Goal: Information Seeking & Learning: Learn about a topic

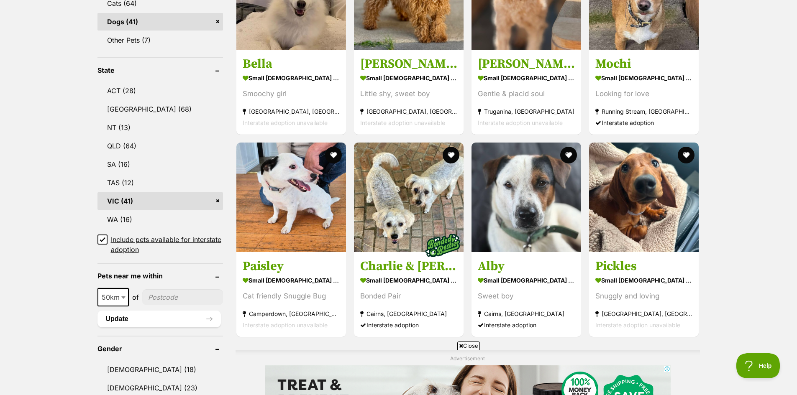
scroll to position [384, 0]
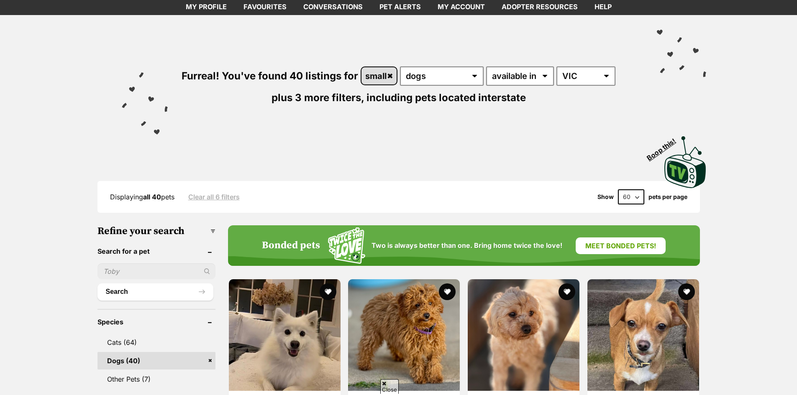
click at [390, 74] on link "small" at bounding box center [379, 75] width 36 height 17
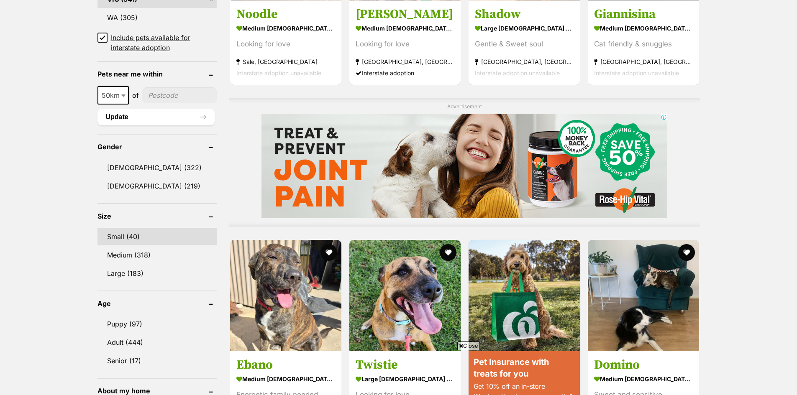
click at [159, 234] on link "Small (40)" at bounding box center [156, 237] width 119 height 18
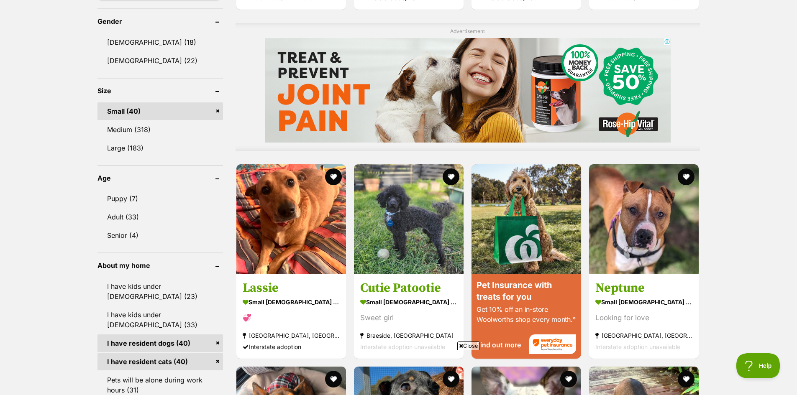
click at [125, 112] on link "Small (40)" at bounding box center [160, 112] width 126 height 18
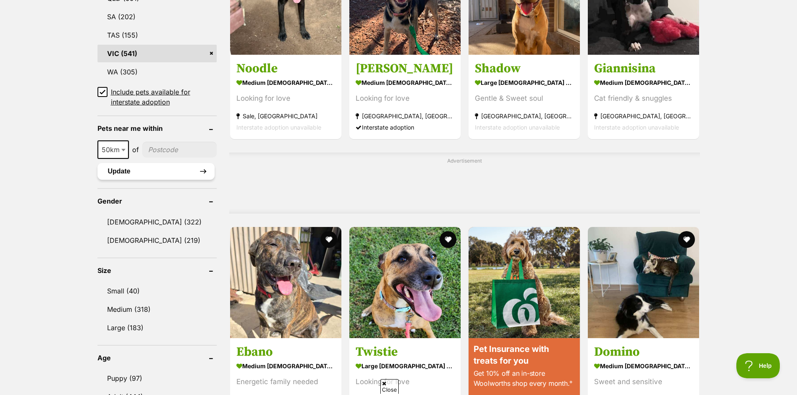
scroll to position [544, 0]
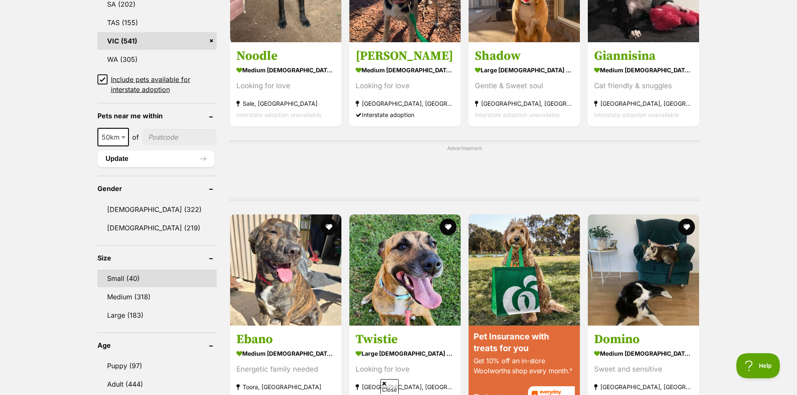
click at [164, 277] on link "Small (40)" at bounding box center [156, 279] width 119 height 18
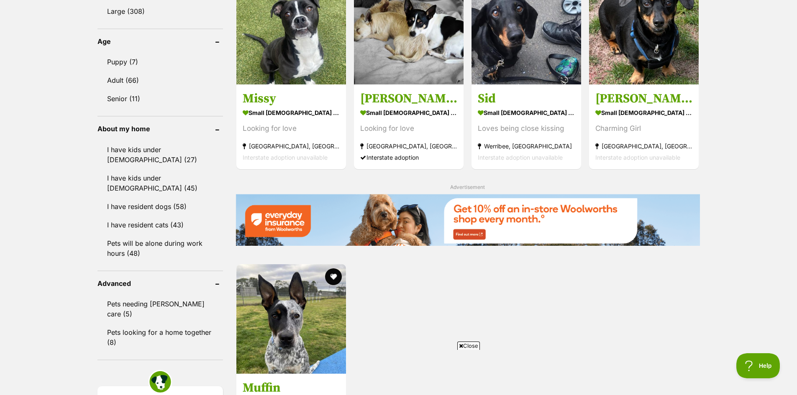
scroll to position [879, 0]
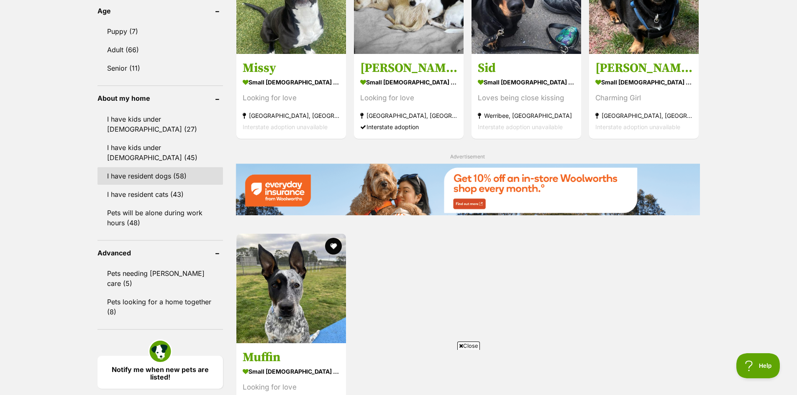
click at [182, 167] on link "I have resident dogs (58)" at bounding box center [160, 176] width 126 height 18
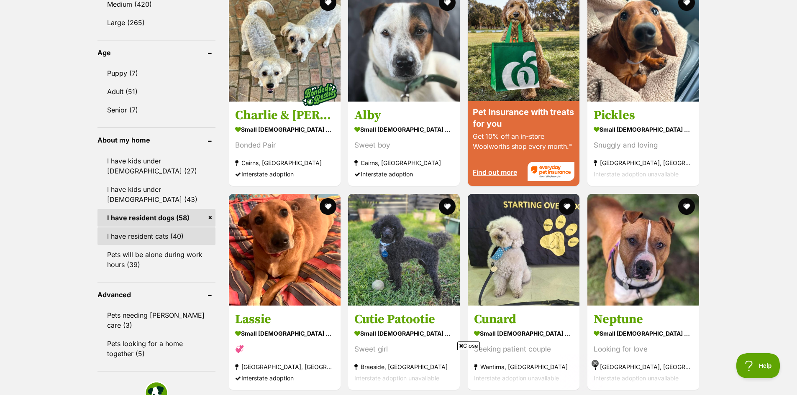
click at [178, 236] on link "I have resident cats (40)" at bounding box center [156, 237] width 118 height 18
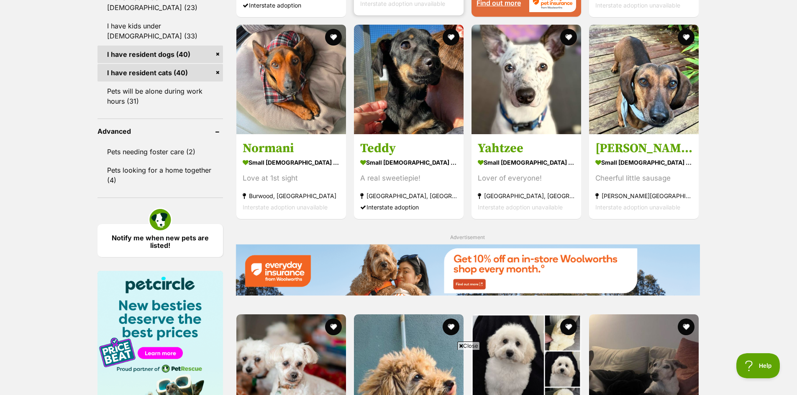
scroll to position [1004, 0]
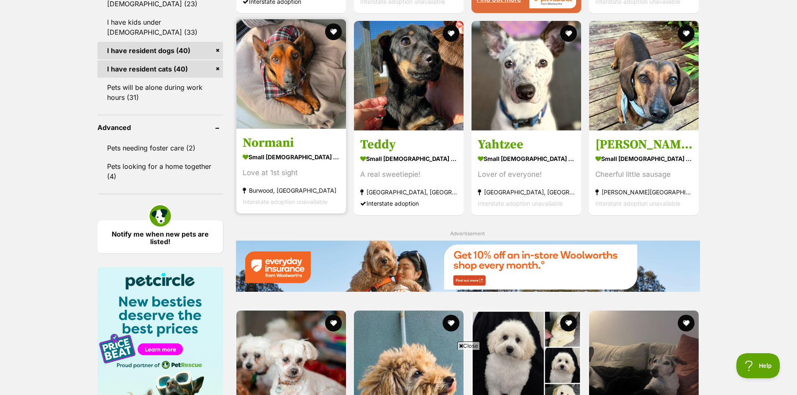
click at [292, 141] on h3 "Normani" at bounding box center [291, 143] width 97 height 16
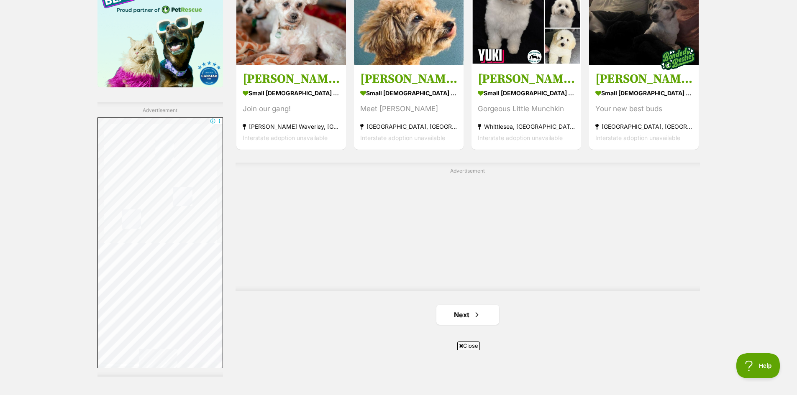
scroll to position [1422, 0]
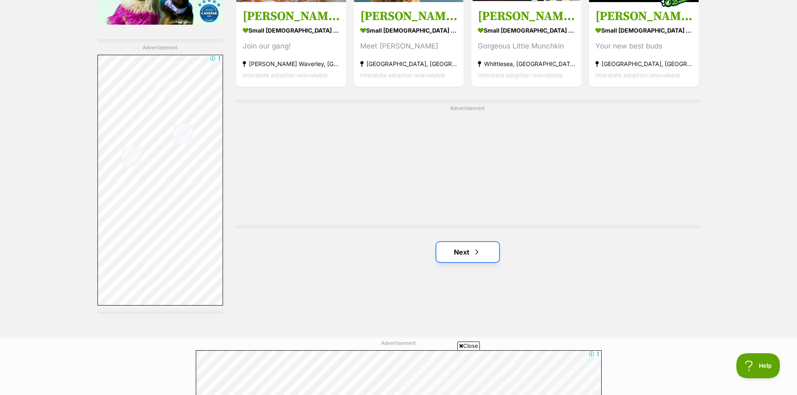
click at [467, 254] on link "Next" at bounding box center [467, 252] width 63 height 20
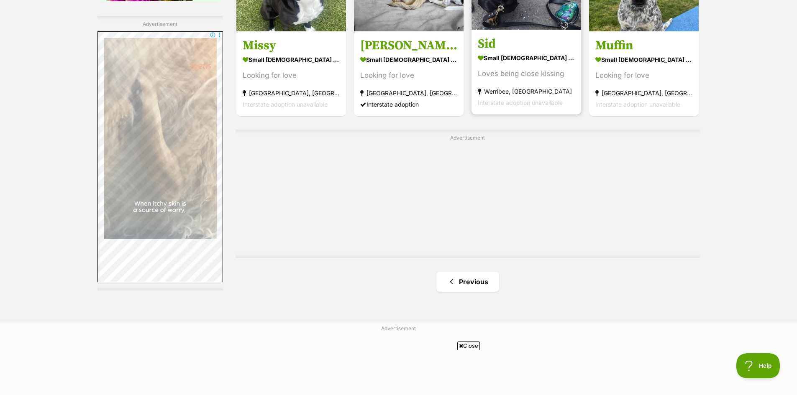
scroll to position [1464, 0]
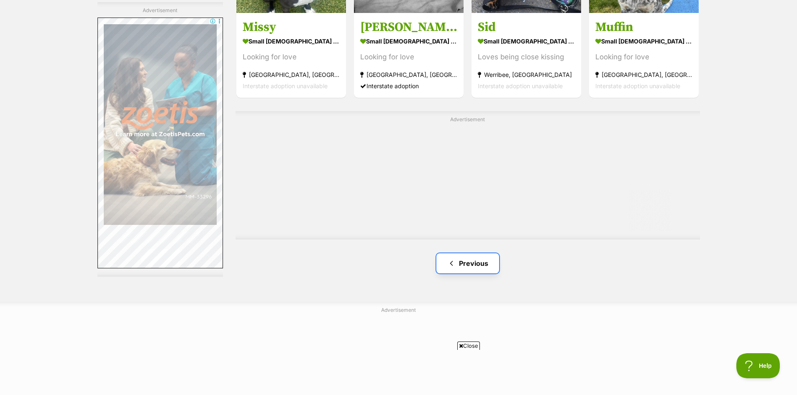
click at [472, 271] on link "Previous" at bounding box center [467, 264] width 63 height 20
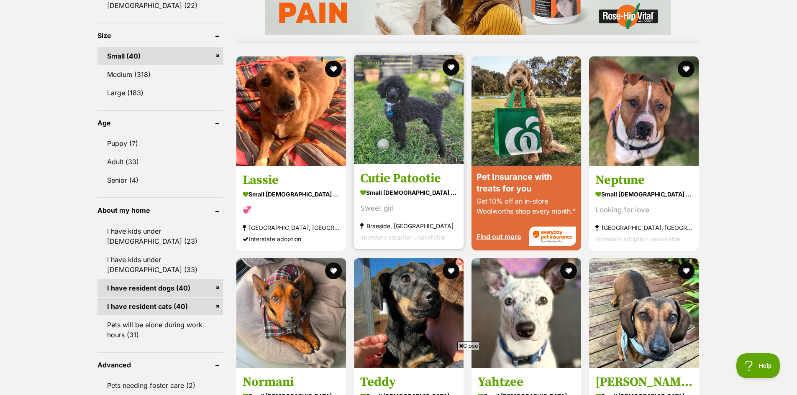
scroll to position [920, 0]
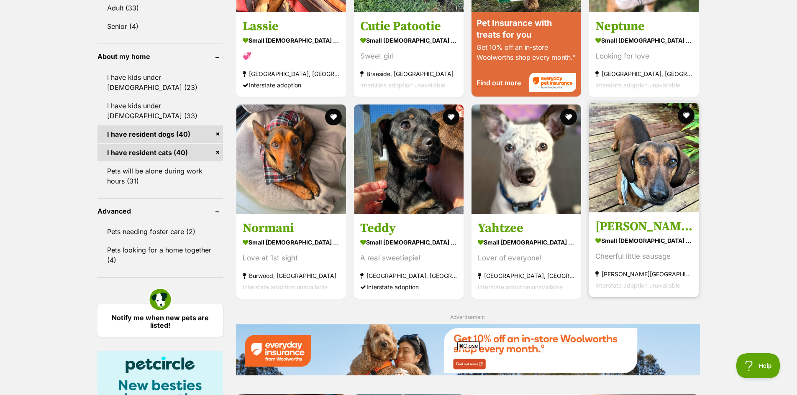
click at [599, 226] on h3 "[PERSON_NAME]" at bounding box center [643, 227] width 97 height 16
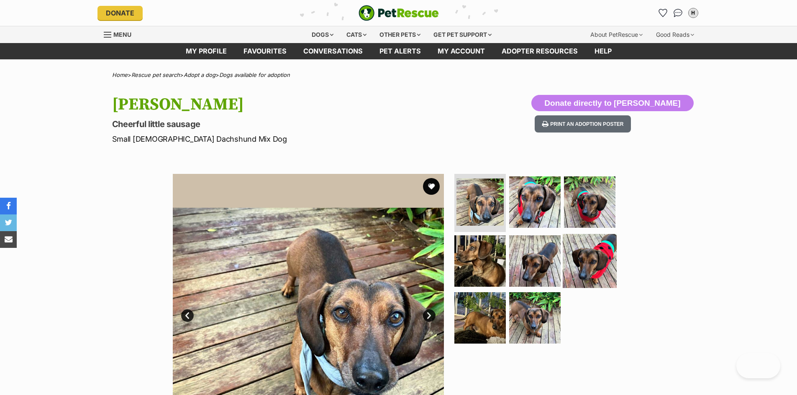
scroll to position [6, 0]
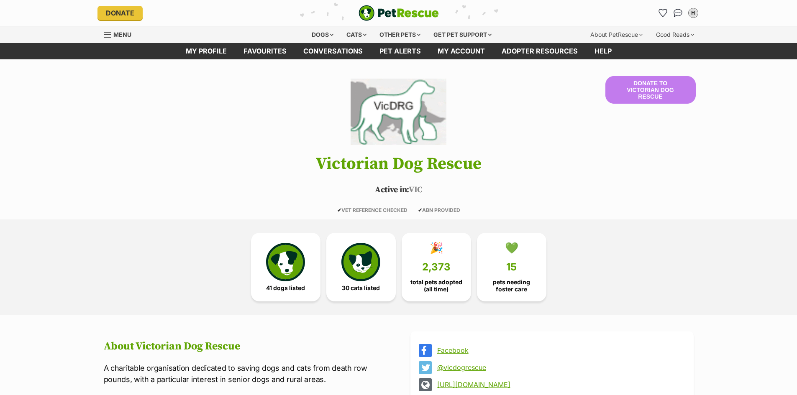
click at [277, 262] on img at bounding box center [285, 262] width 38 height 38
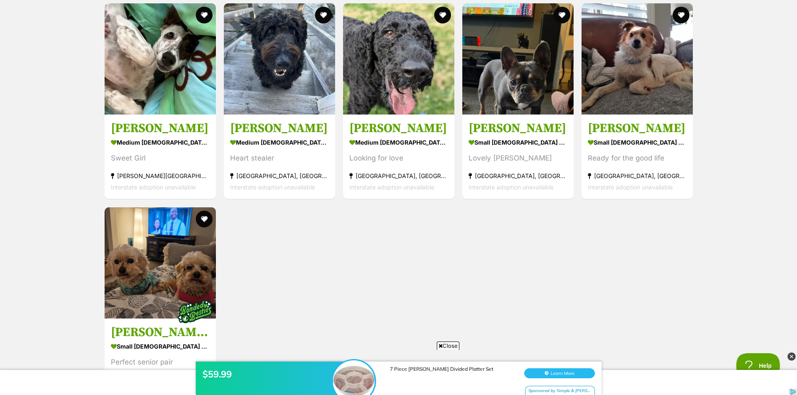
scroll to position [2313, 0]
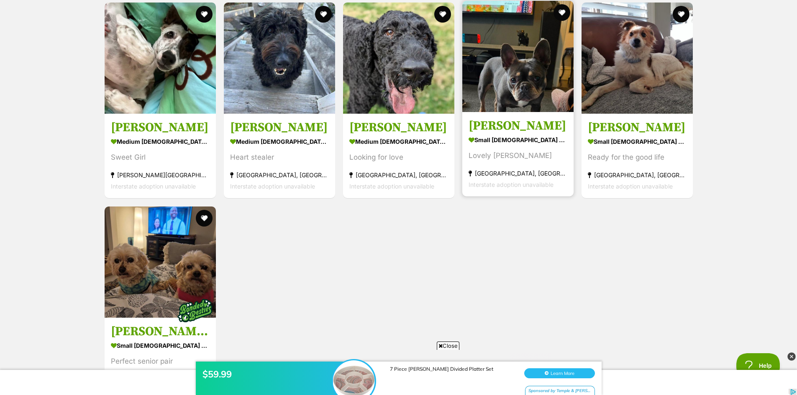
click at [510, 128] on h3 "[PERSON_NAME]" at bounding box center [518, 126] width 99 height 16
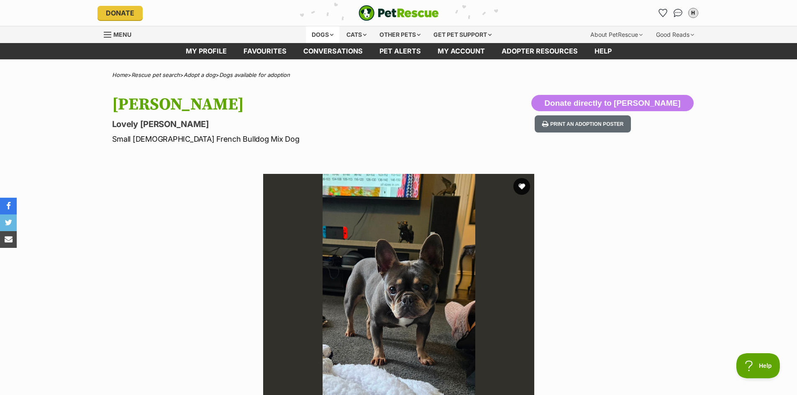
drag, startPoint x: 315, startPoint y: 32, endPoint x: 315, endPoint y: 37, distance: 5.0
click at [315, 32] on div "Dogs" at bounding box center [322, 34] width 33 height 17
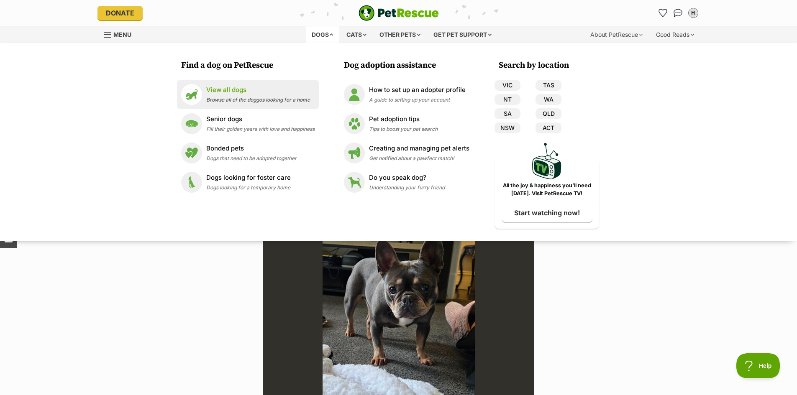
click at [238, 95] on div "View all dogs Browse all of the doggos looking for a home" at bounding box center [258, 94] width 104 height 18
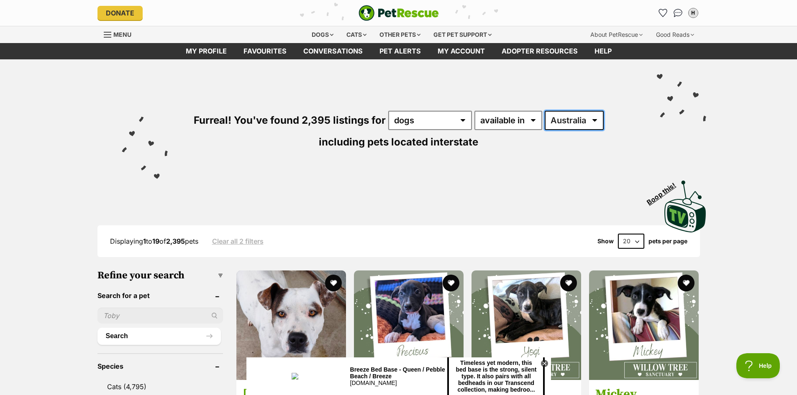
click at [555, 120] on select "Australia ACT NSW NT QLD SA TAS VIC WA" at bounding box center [574, 120] width 59 height 19
select select "VIC"
click at [545, 111] on select "Australia ACT NSW NT QLD SA TAS VIC WA" at bounding box center [574, 120] width 59 height 19
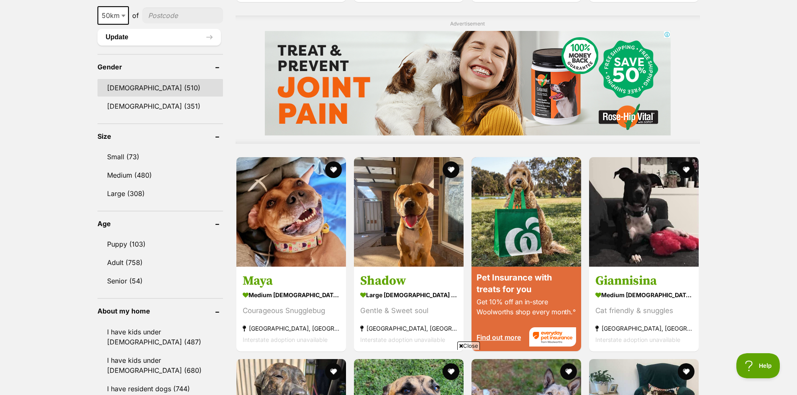
scroll to position [669, 0]
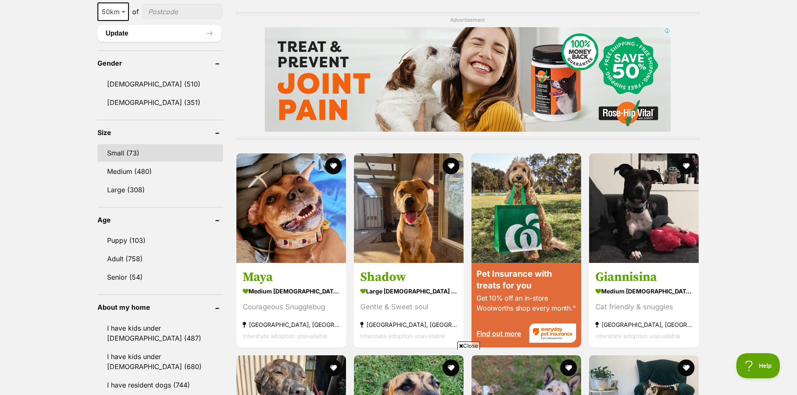
click at [151, 155] on link "Small (73)" at bounding box center [160, 153] width 126 height 18
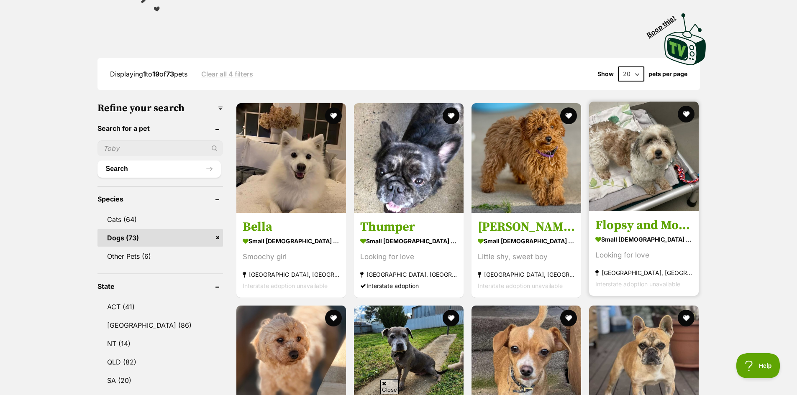
click at [646, 236] on strong "small [DEMOGRAPHIC_DATA] Dog" at bounding box center [643, 239] width 97 height 12
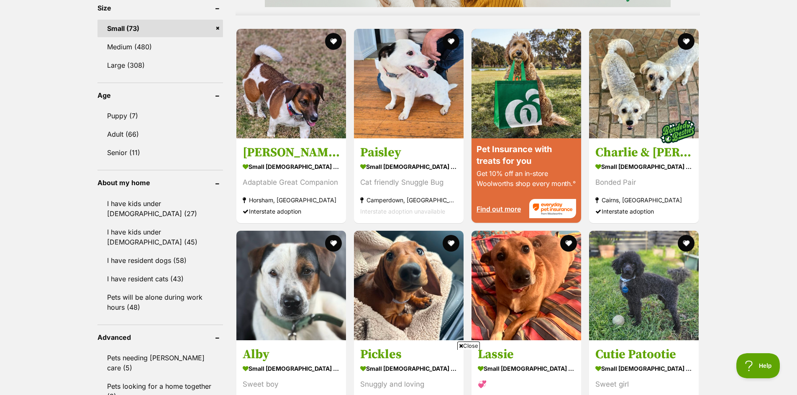
scroll to position [795, 0]
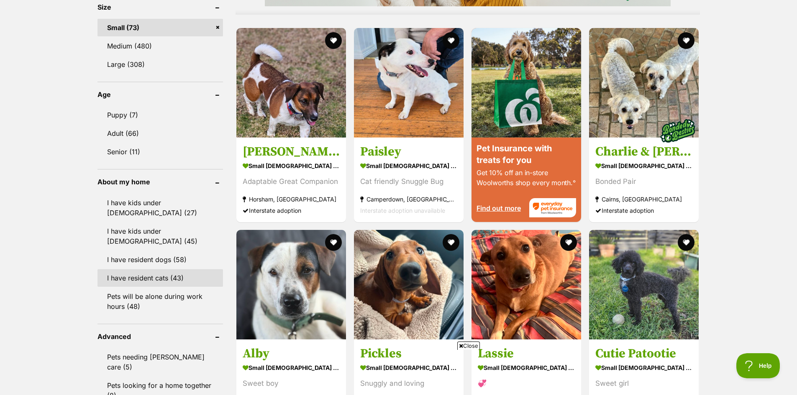
click at [178, 269] on link "I have resident cats (43)" at bounding box center [160, 278] width 126 height 18
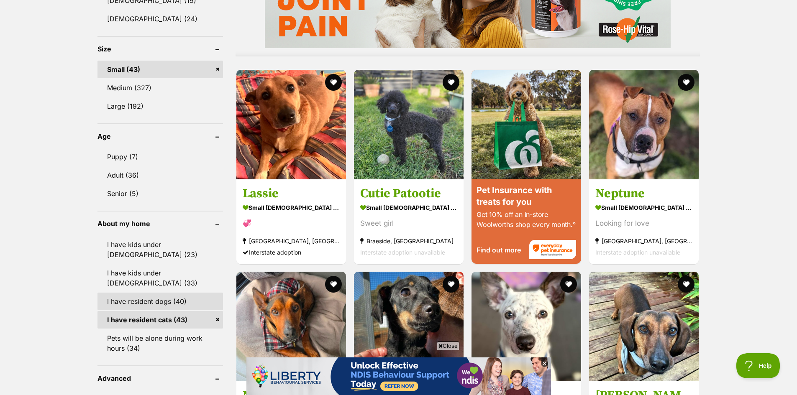
click at [174, 293] on link "I have resident dogs (40)" at bounding box center [160, 302] width 126 height 18
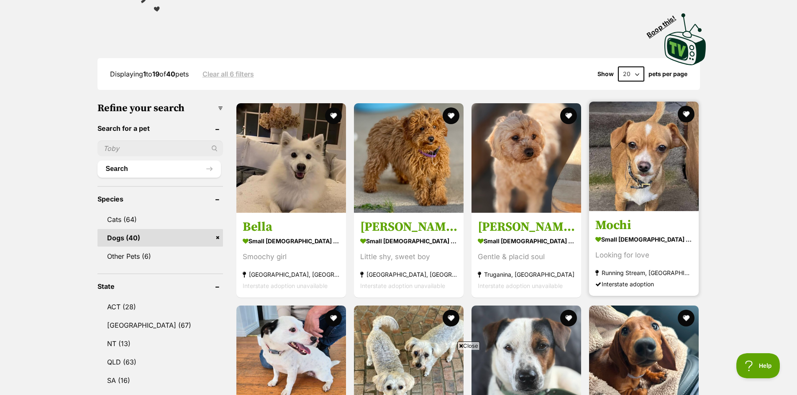
click at [618, 264] on section "small female Dog Looking for love Running Stream, NSW Interstate adoption" at bounding box center [643, 261] width 97 height 56
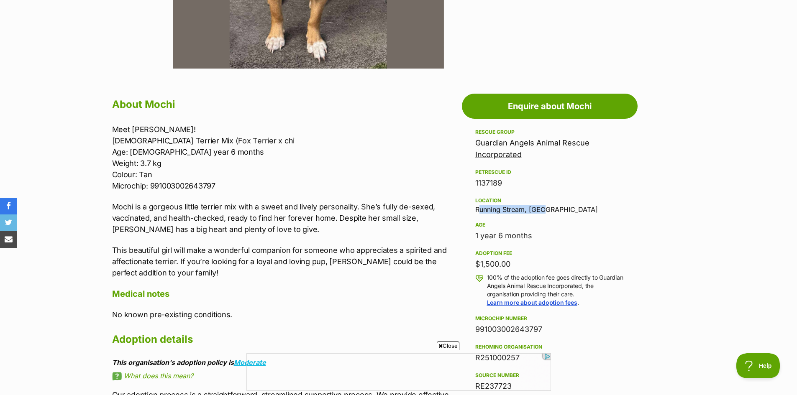
drag, startPoint x: 476, startPoint y: 210, endPoint x: 544, endPoint y: 209, distance: 68.6
click at [544, 209] on div "Location Running Stream, [GEOGRAPHIC_DATA]" at bounding box center [549, 205] width 149 height 18
copy div "Running Stream, [GEOGRAPHIC_DATA]"
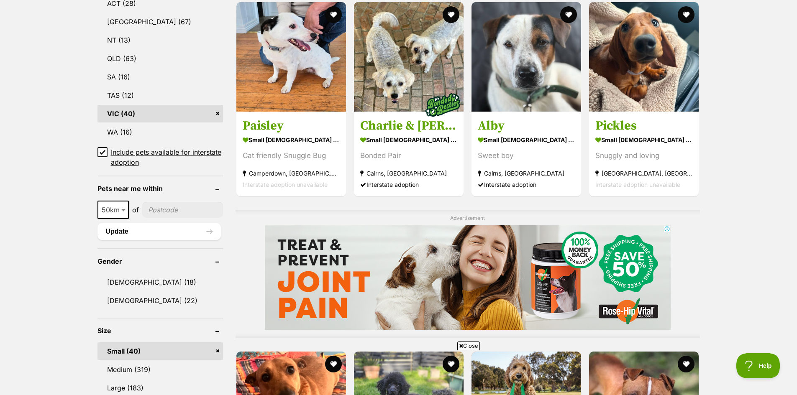
scroll to position [460, 0]
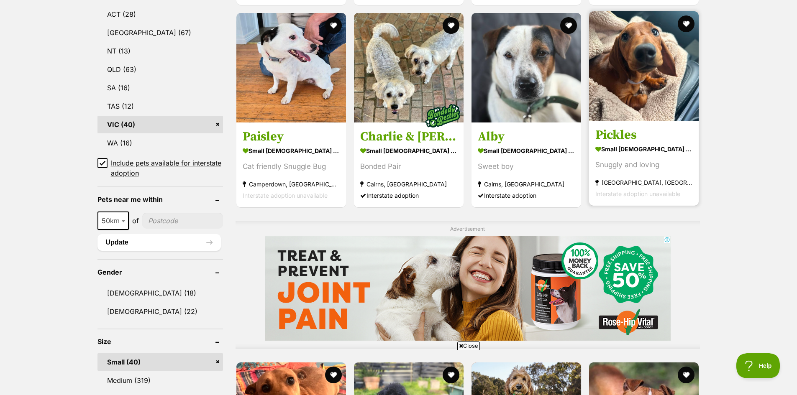
click at [669, 139] on h3 "Pickles" at bounding box center [643, 135] width 97 height 16
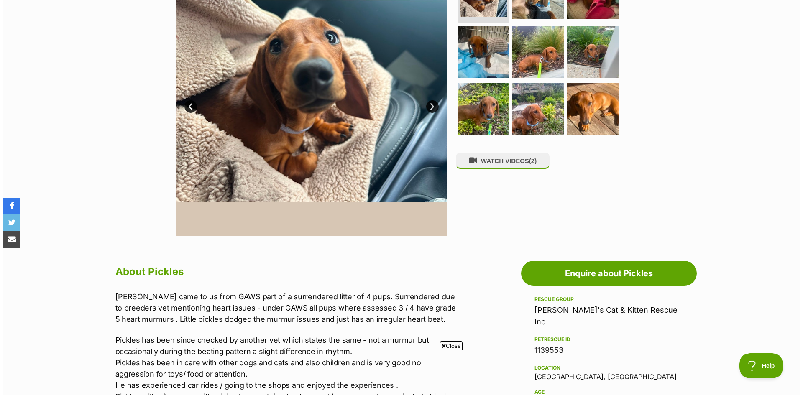
scroll to position [84, 0]
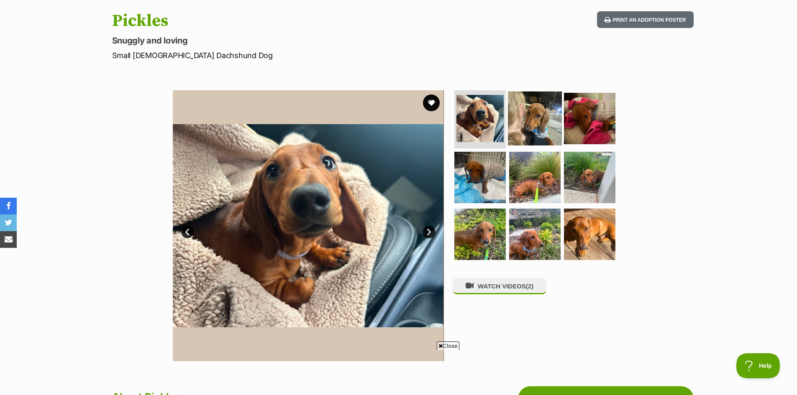
click at [523, 119] on img at bounding box center [535, 118] width 54 height 54
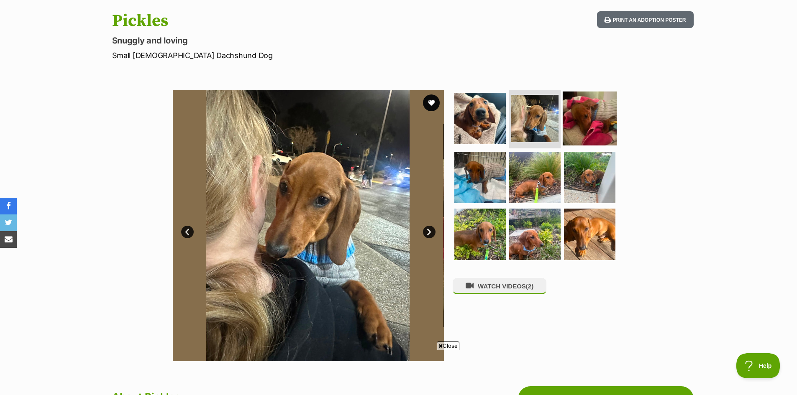
click at [590, 126] on img at bounding box center [590, 118] width 54 height 54
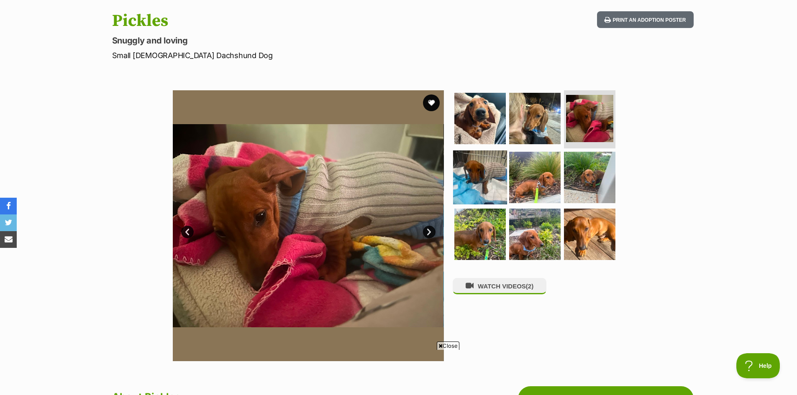
click at [488, 172] on img at bounding box center [480, 178] width 54 height 54
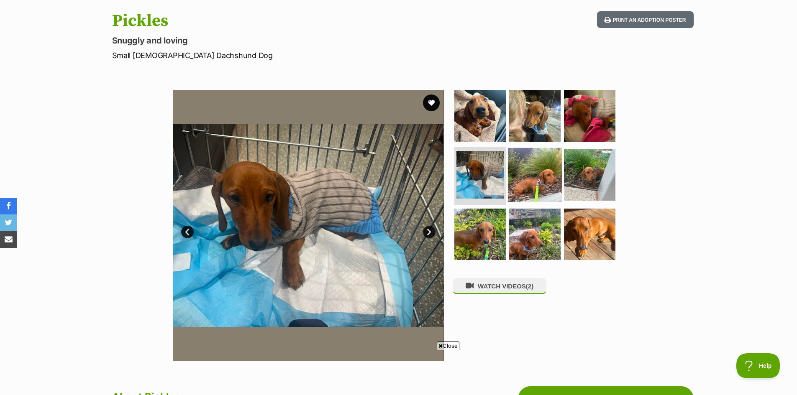
click at [519, 175] on img at bounding box center [535, 175] width 54 height 54
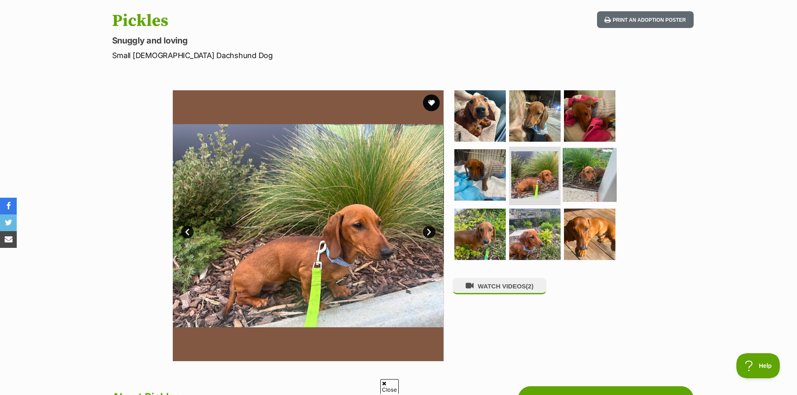
click at [581, 180] on img at bounding box center [590, 175] width 54 height 54
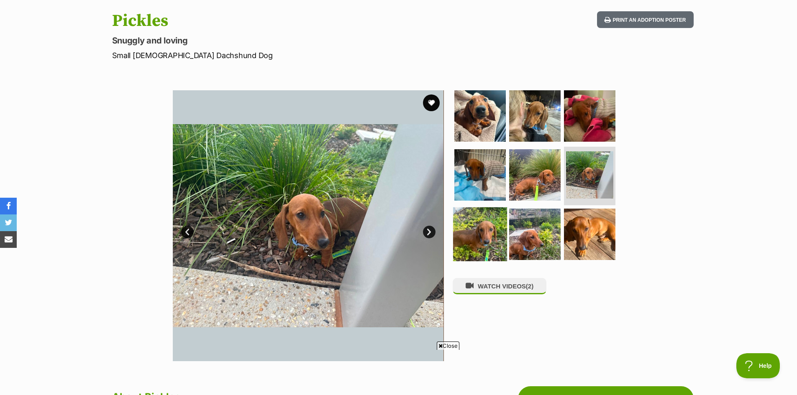
click at [487, 228] on img at bounding box center [480, 235] width 54 height 54
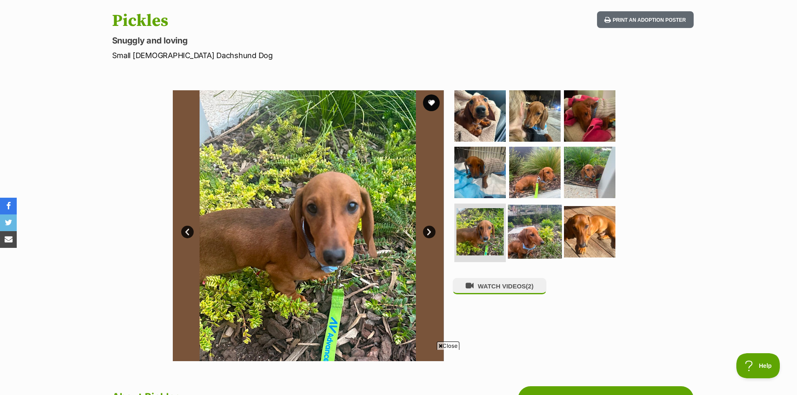
click at [533, 232] on img at bounding box center [535, 232] width 54 height 54
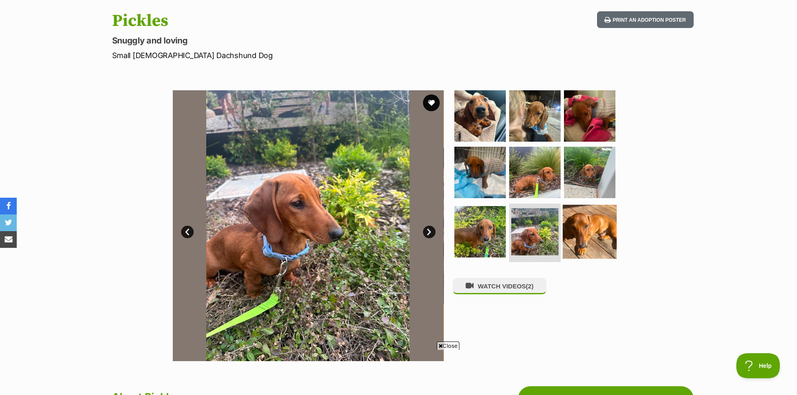
click at [605, 233] on img at bounding box center [590, 232] width 54 height 54
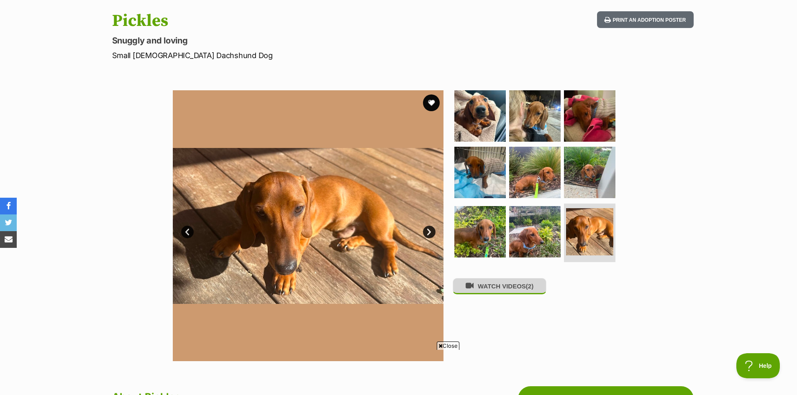
click at [504, 287] on button "WATCH VIDEOS (2)" at bounding box center [500, 286] width 94 height 16
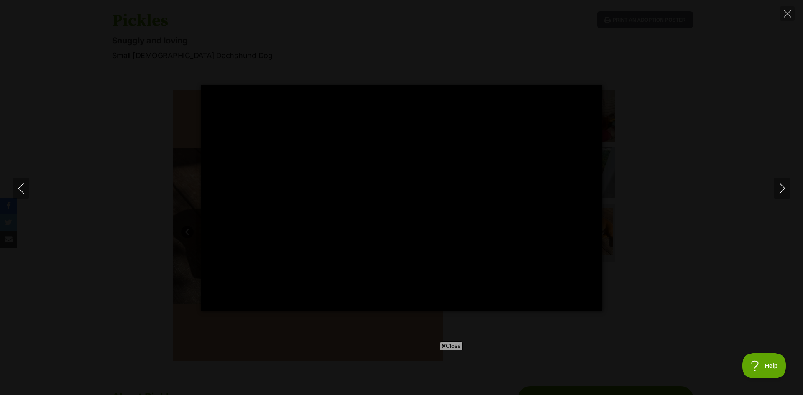
type input "100"
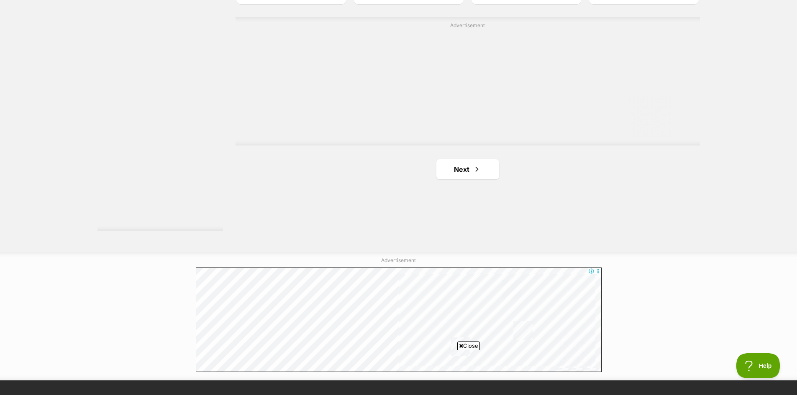
scroll to position [1506, 0]
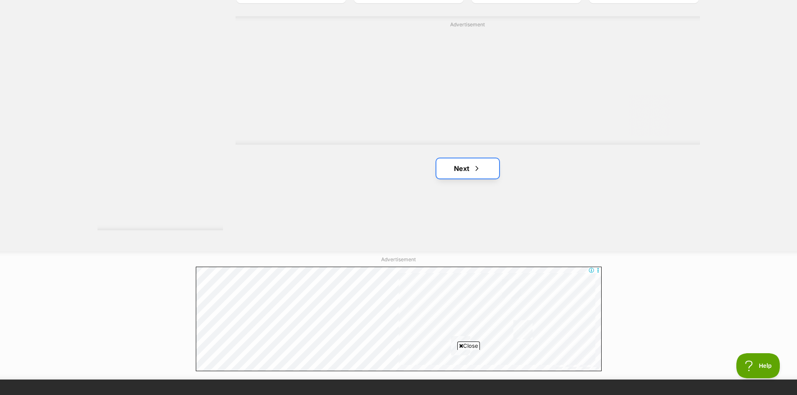
click at [472, 170] on link "Next" at bounding box center [467, 169] width 63 height 20
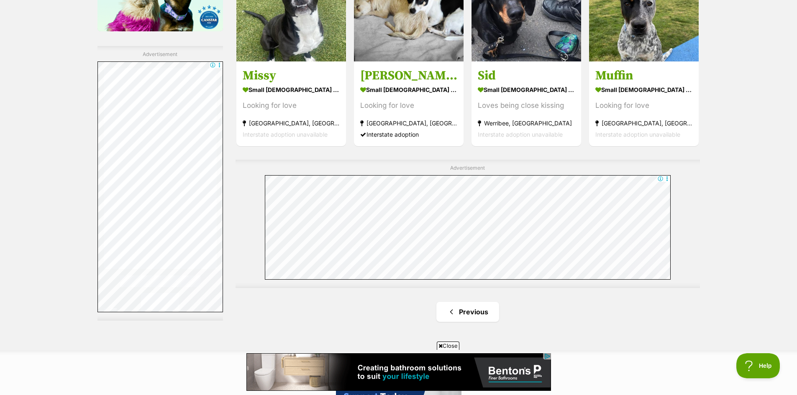
scroll to position [1464, 0]
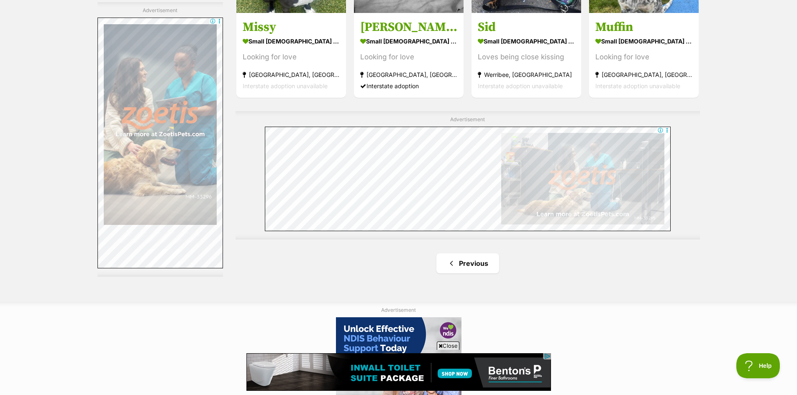
click at [477, 273] on link "Previous" at bounding box center [467, 264] width 63 height 20
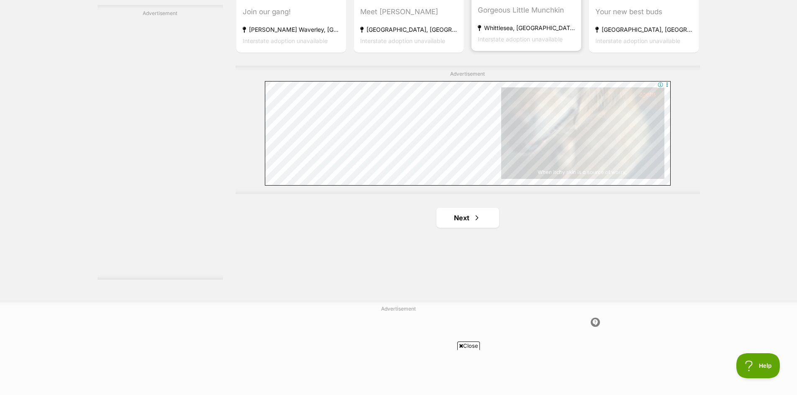
scroll to position [1496, 0]
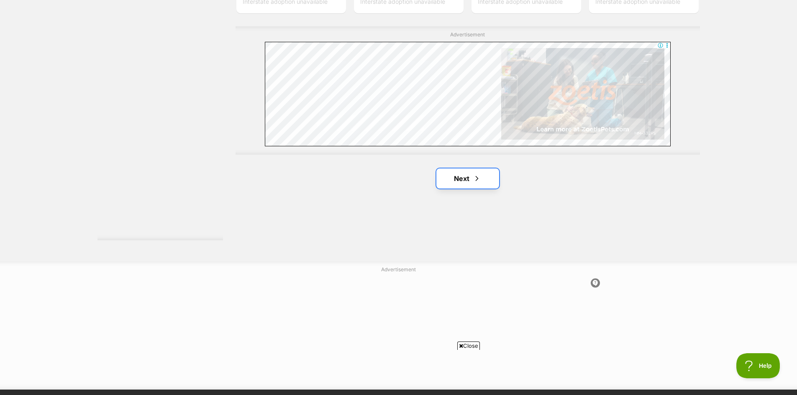
click at [493, 178] on link "Next" at bounding box center [467, 179] width 63 height 20
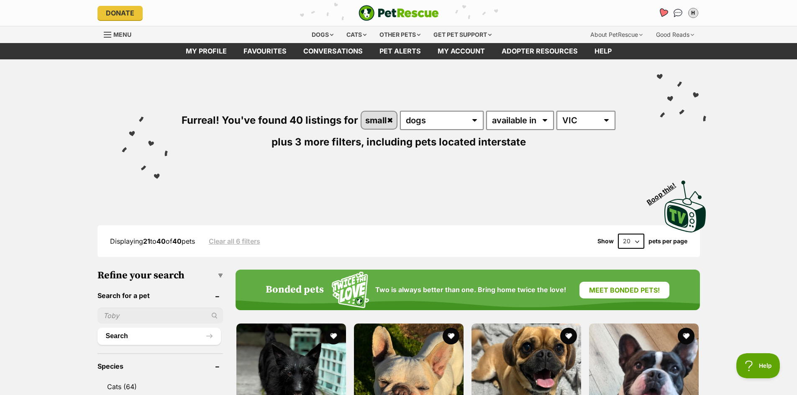
click at [659, 10] on link "Favourites" at bounding box center [662, 12] width 17 height 17
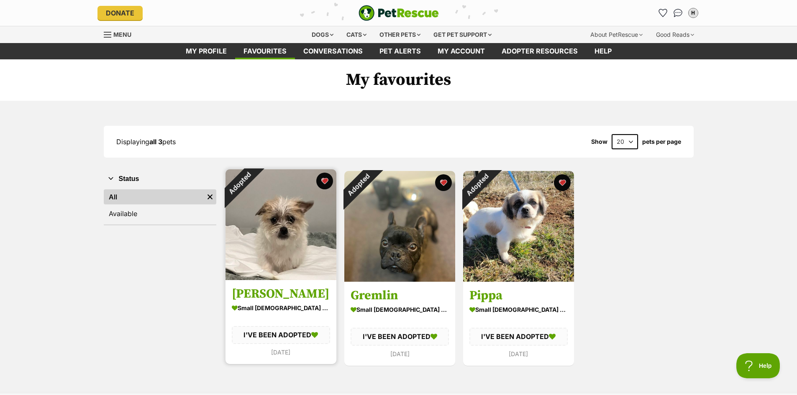
click at [266, 302] on link "Morris small male Dog I'VE BEEN ADOPTED 3 days ago" at bounding box center [281, 322] width 111 height 84
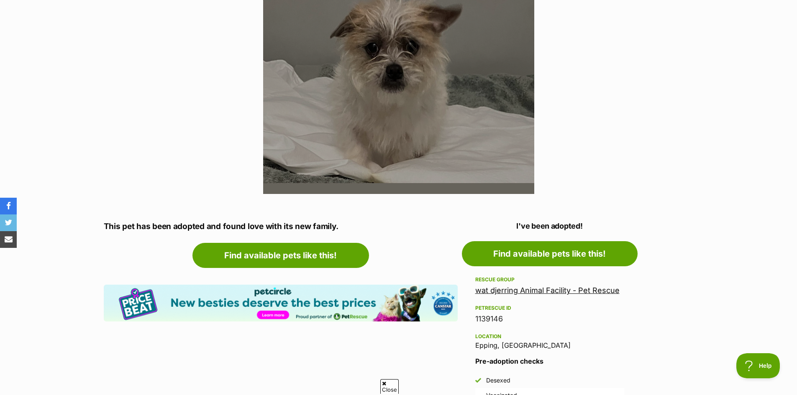
click at [533, 293] on link "wat djerring Animal Facility - Pet Rescue" at bounding box center [547, 290] width 144 height 9
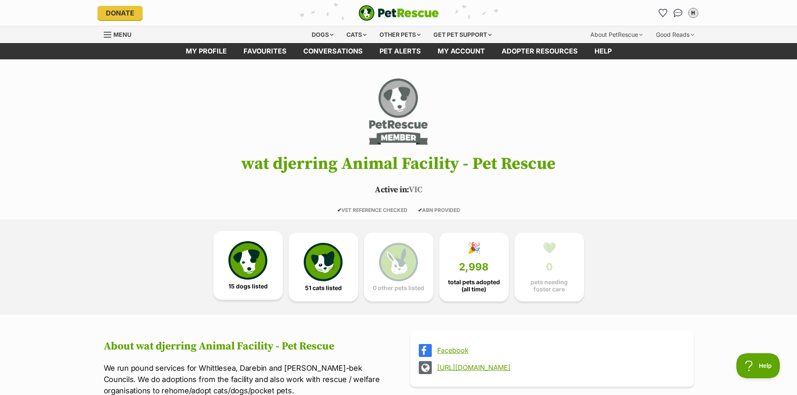
click at [251, 277] on img at bounding box center [247, 260] width 38 height 38
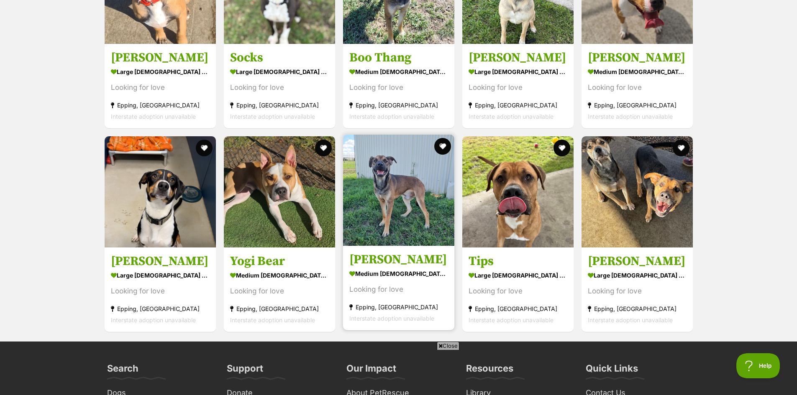
scroll to position [937, 0]
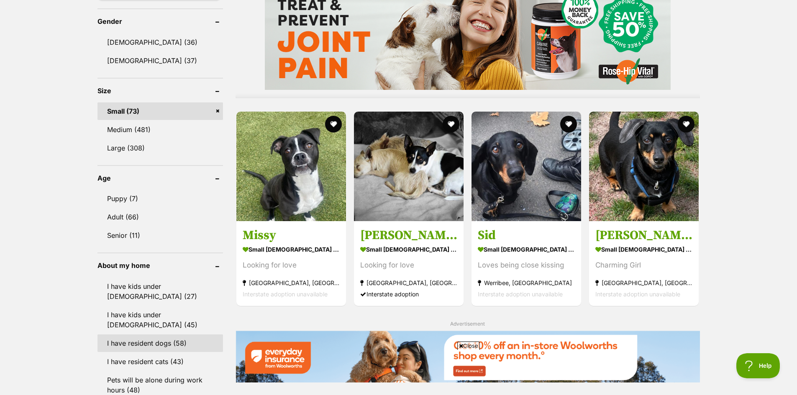
click at [180, 335] on link "I have resident dogs (58)" at bounding box center [160, 344] width 126 height 18
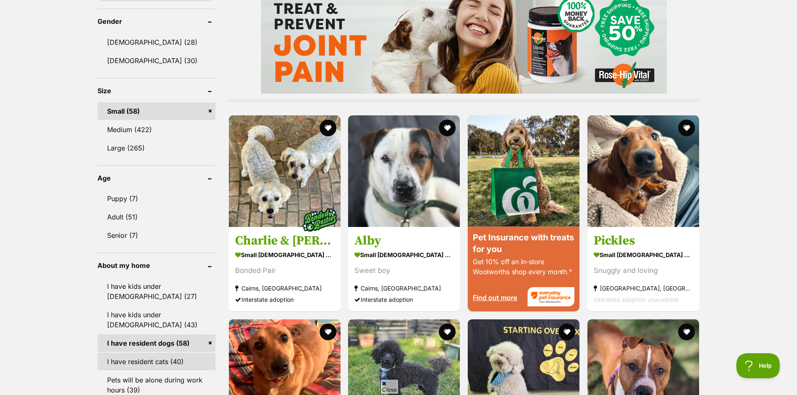
click at [180, 360] on link "I have resident cats (40)" at bounding box center [156, 362] width 118 height 18
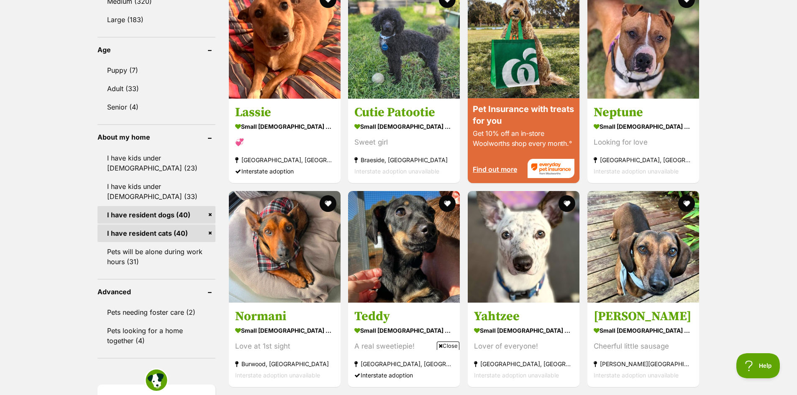
scroll to position [920, 0]
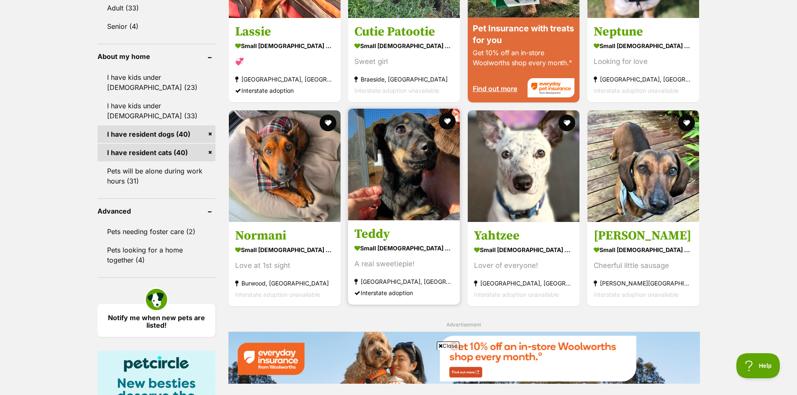
click at [377, 159] on img at bounding box center [404, 165] width 112 height 112
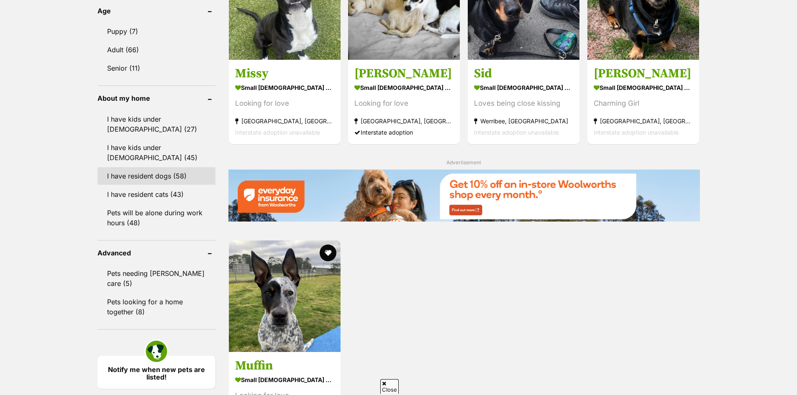
click at [165, 177] on link "I have resident dogs (58)" at bounding box center [156, 176] width 118 height 18
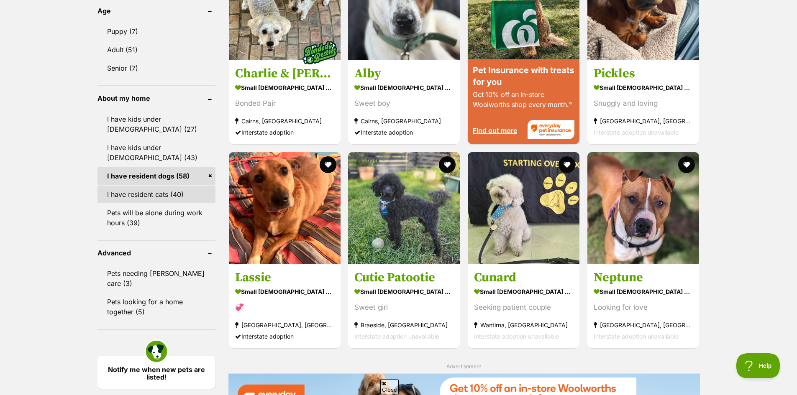
click at [169, 194] on link "I have resident cats (40)" at bounding box center [156, 195] width 118 height 18
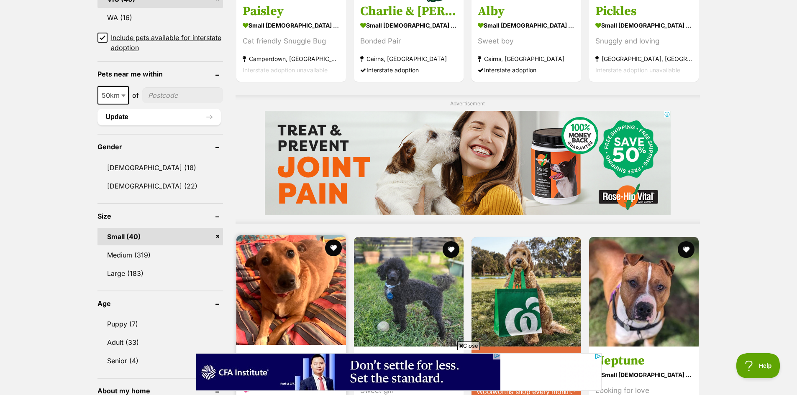
click at [297, 262] on img at bounding box center [291, 291] width 110 height 110
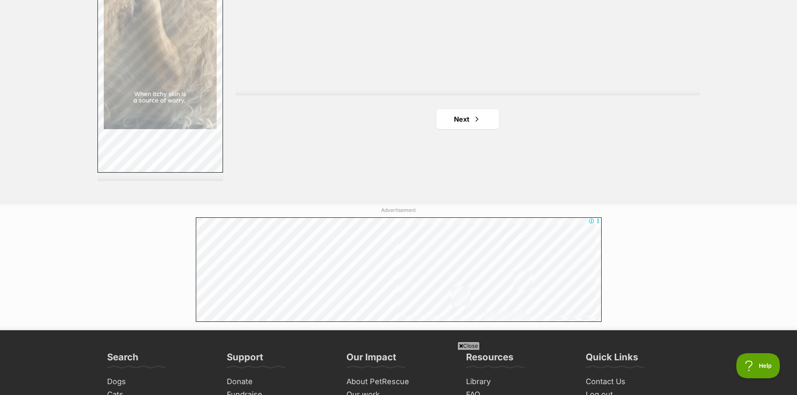
scroll to position [1632, 0]
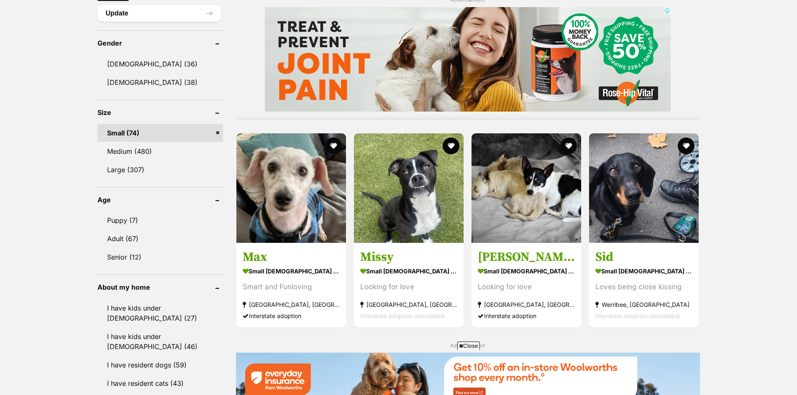
scroll to position [795, 0]
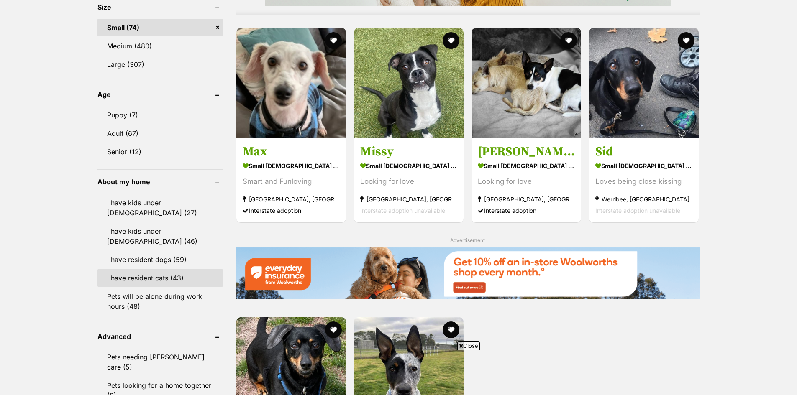
click at [145, 269] on link "I have resident cats (43)" at bounding box center [160, 278] width 126 height 18
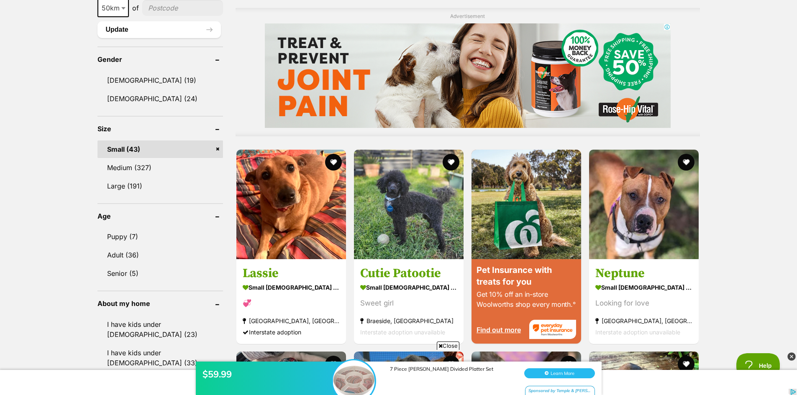
scroll to position [669, 0]
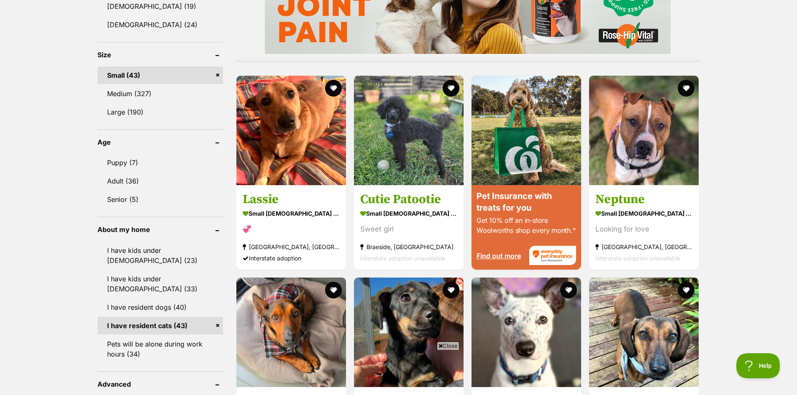
scroll to position [753, 0]
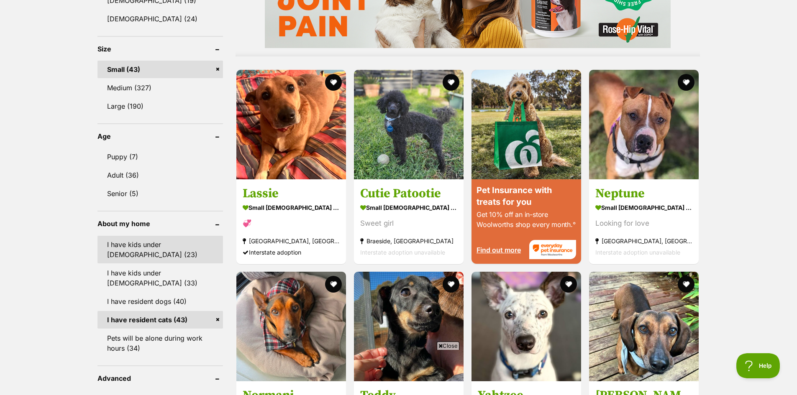
click at [191, 240] on link "I have kids under 5 years old (23)" at bounding box center [160, 250] width 126 height 28
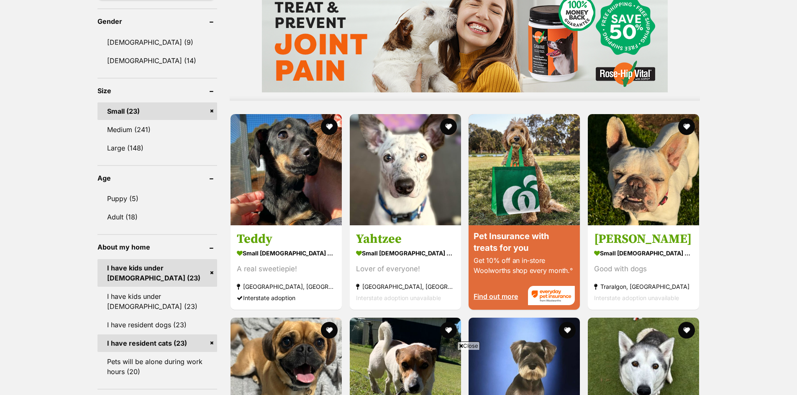
click at [183, 268] on link "I have kids under 5 years old (23)" at bounding box center [157, 273] width 120 height 28
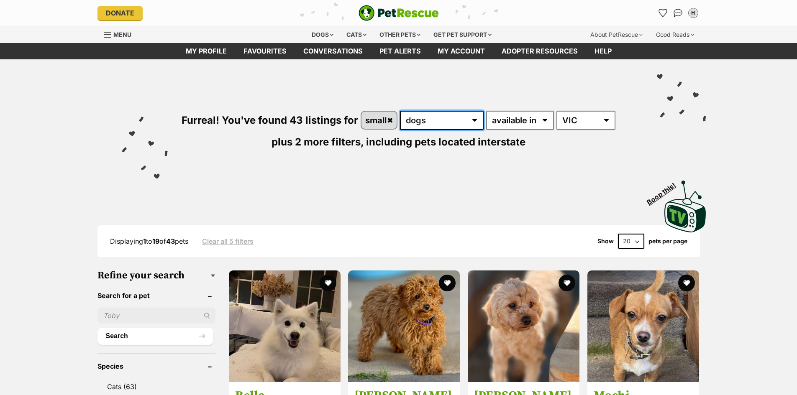
click at [442, 125] on select "any type of pet cats dogs other pets" at bounding box center [442, 120] width 84 height 19
select select "Cats"
click at [400, 111] on select "any type of pet cats dogs other pets" at bounding box center [442, 120] width 84 height 19
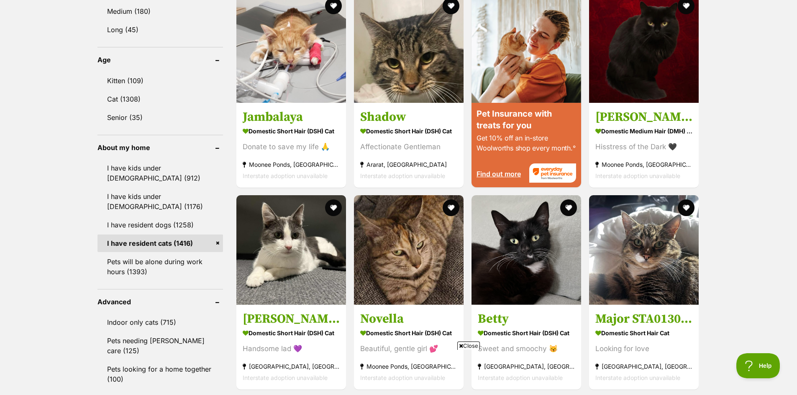
scroll to position [837, 0]
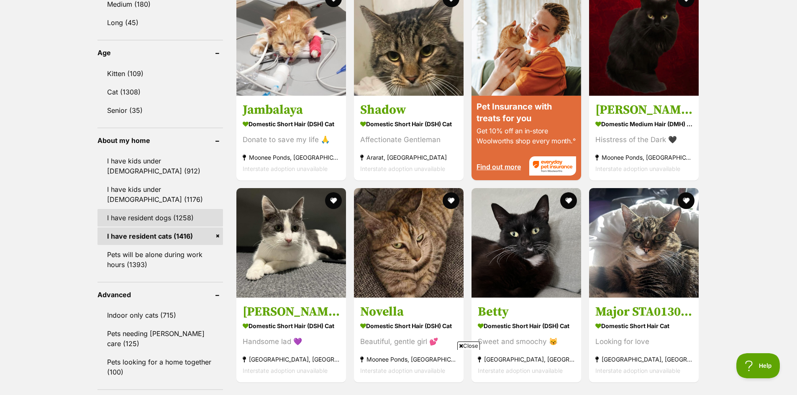
click at [133, 211] on link "I have resident dogs (1258)" at bounding box center [160, 218] width 126 height 18
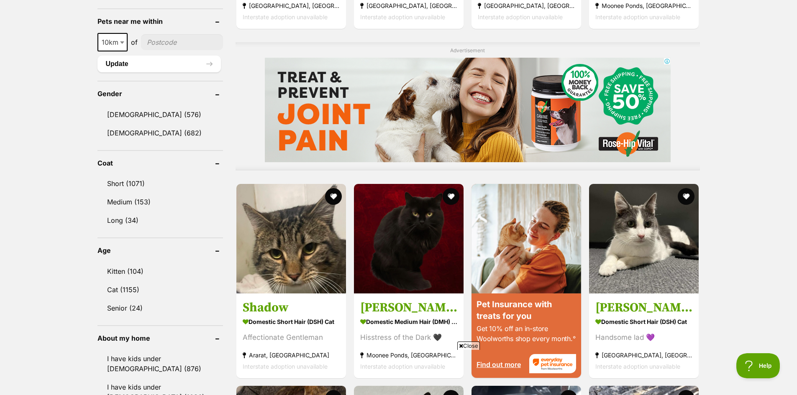
scroll to position [544, 0]
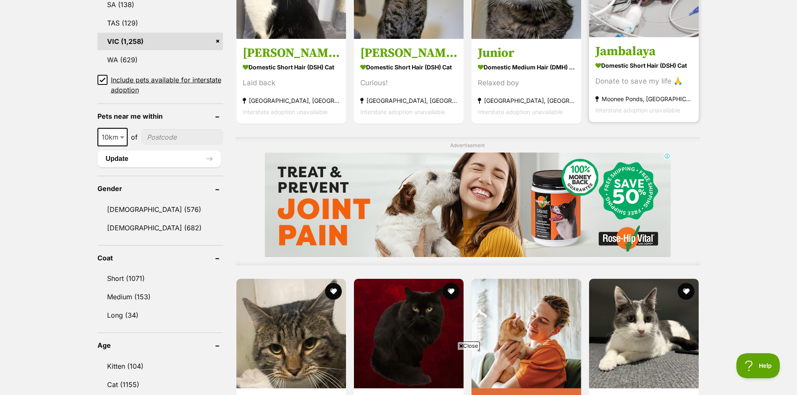
click at [647, 68] on strong "Domestic Short Hair (DSH) Cat" at bounding box center [643, 65] width 97 height 12
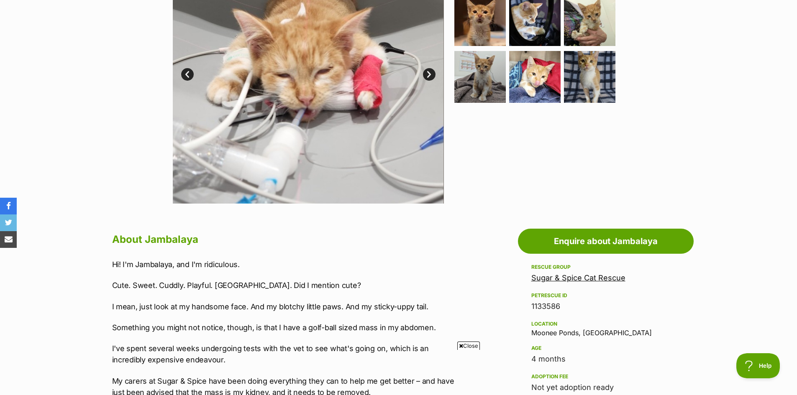
scroll to position [209, 0]
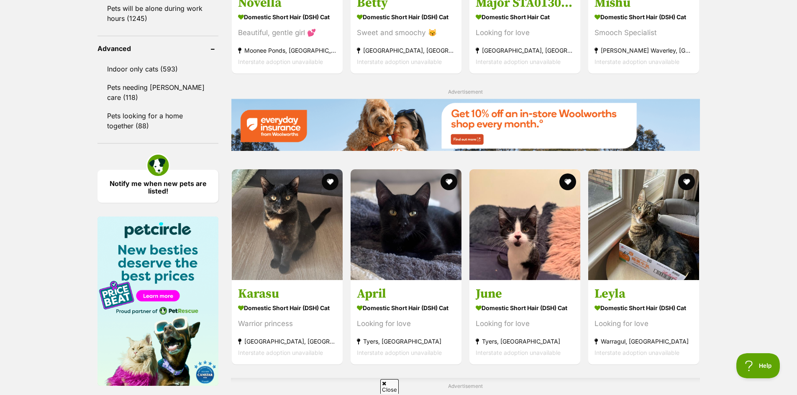
scroll to position [1251, 0]
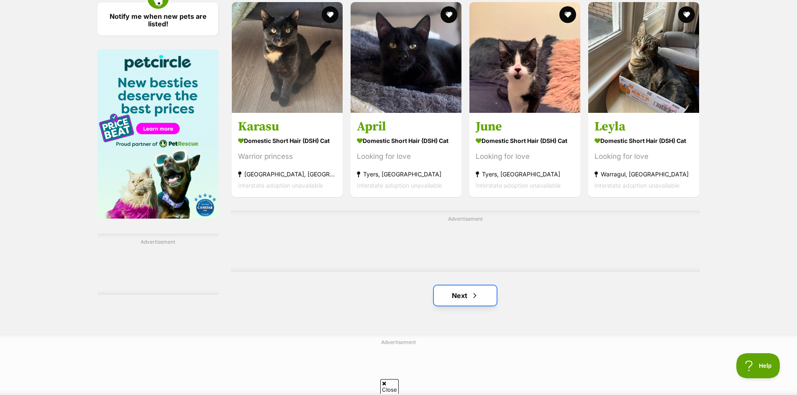
click at [471, 301] on span "Next page" at bounding box center [475, 296] width 8 height 10
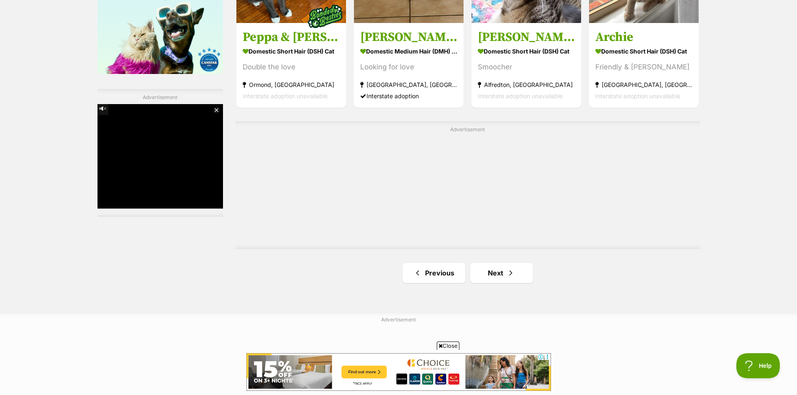
scroll to position [1506, 0]
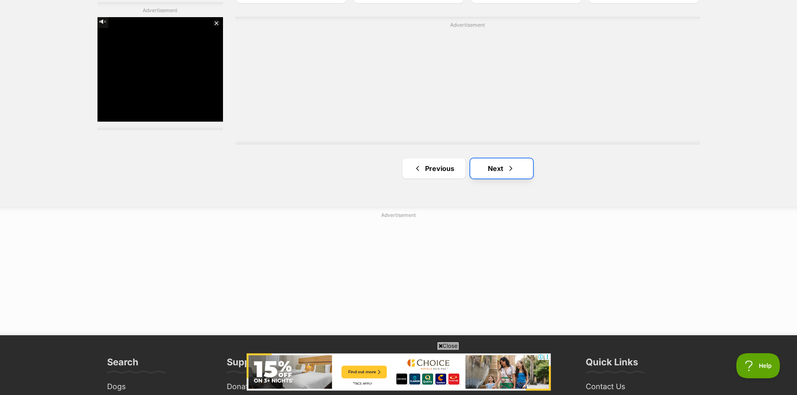
click at [508, 169] on span "Next page" at bounding box center [511, 169] width 8 height 10
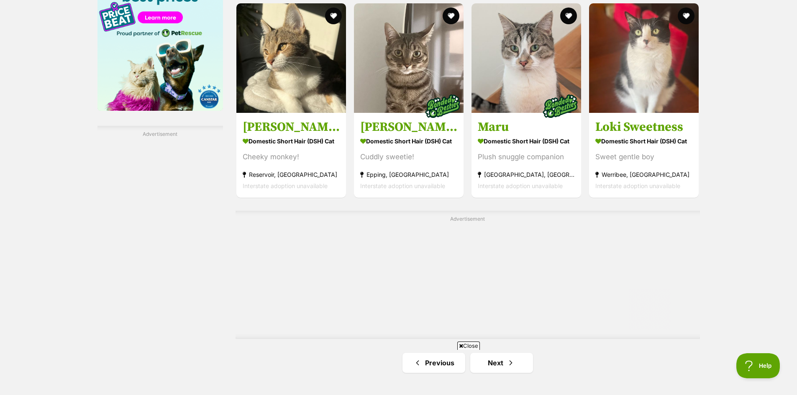
scroll to position [1464, 0]
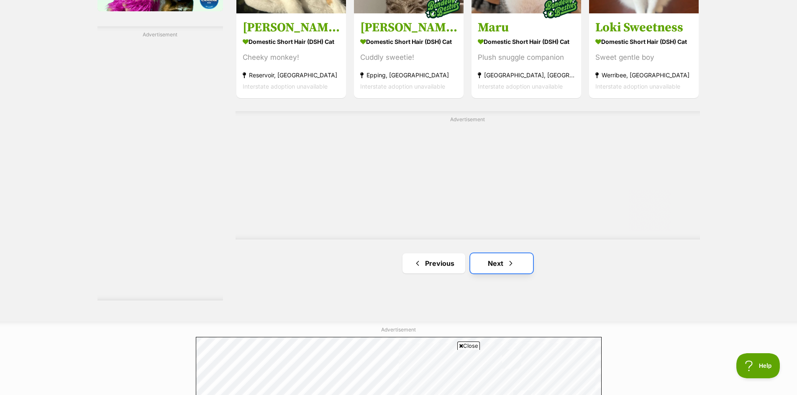
drag, startPoint x: 484, startPoint y: 271, endPoint x: 204, endPoint y: 90, distance: 333.9
click at [484, 271] on link "Next" at bounding box center [501, 264] width 63 height 20
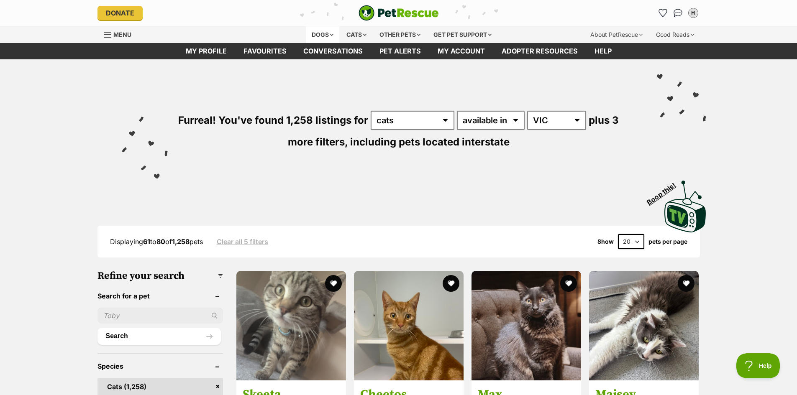
click at [315, 29] on div "Dogs" at bounding box center [322, 34] width 33 height 17
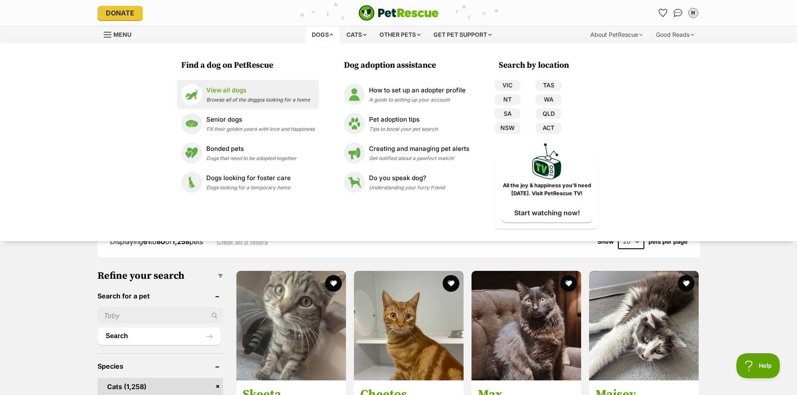
click at [250, 93] on p "View all dogs" at bounding box center [258, 91] width 104 height 10
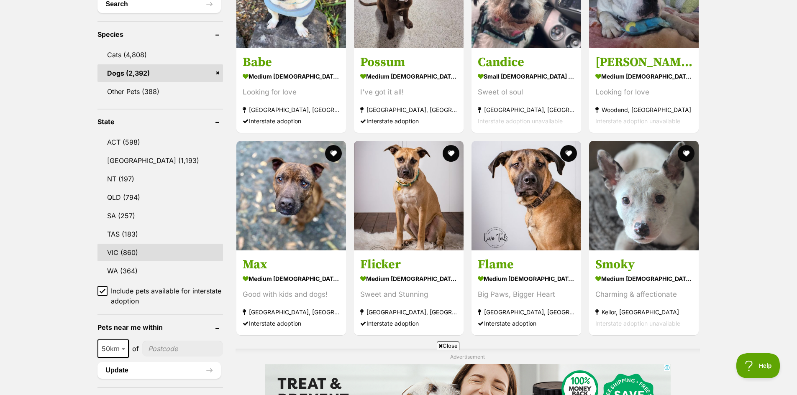
scroll to position [335, 0]
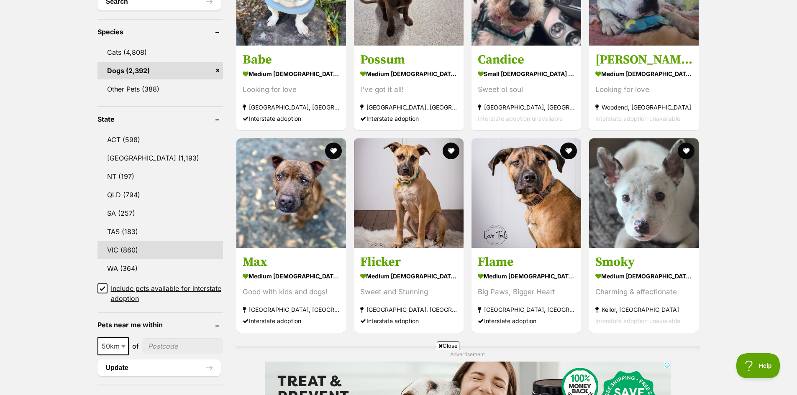
click at [171, 256] on link "VIC (860)" at bounding box center [160, 250] width 126 height 18
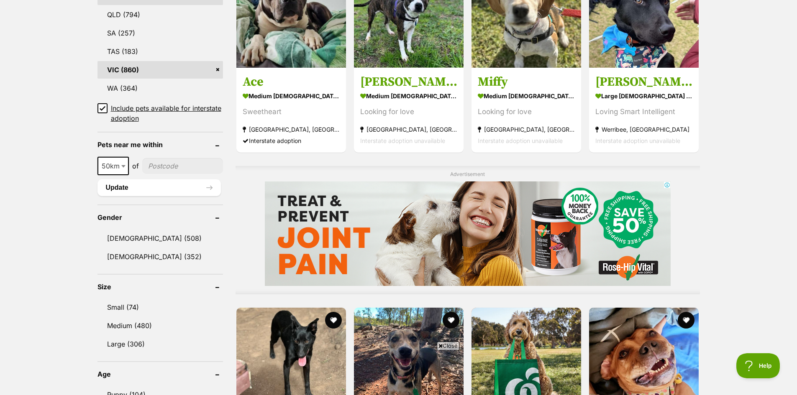
scroll to position [628, 0]
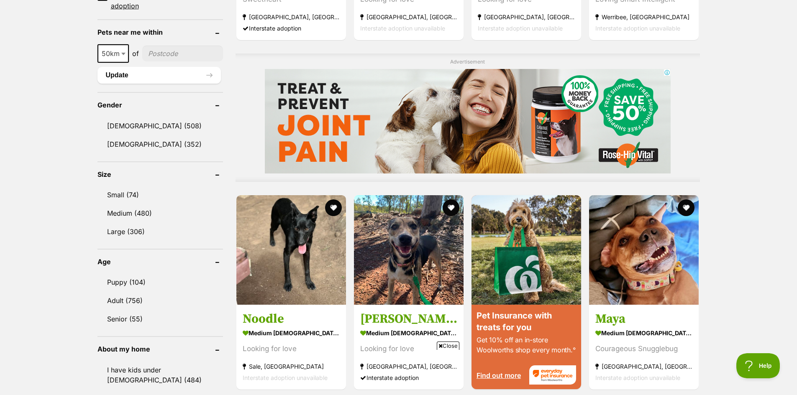
click at [169, 185] on ul "Small (74) Medium (480) Large (306)" at bounding box center [160, 209] width 126 height 62
click at [164, 195] on link "Small (74)" at bounding box center [160, 195] width 126 height 18
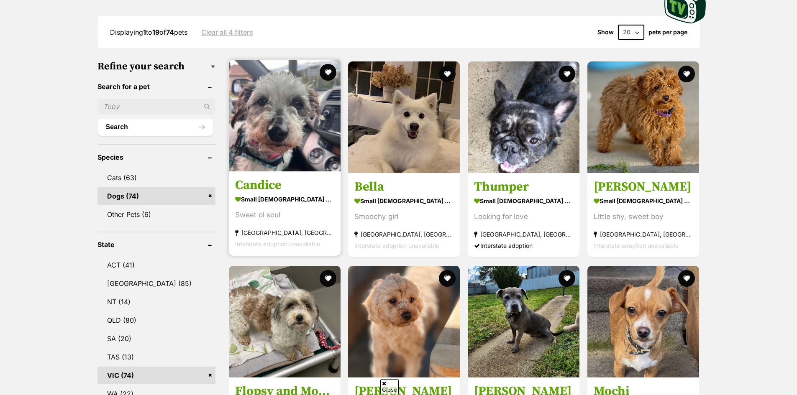
click at [298, 198] on strong "small [DEMOGRAPHIC_DATA] Dog" at bounding box center [284, 200] width 99 height 12
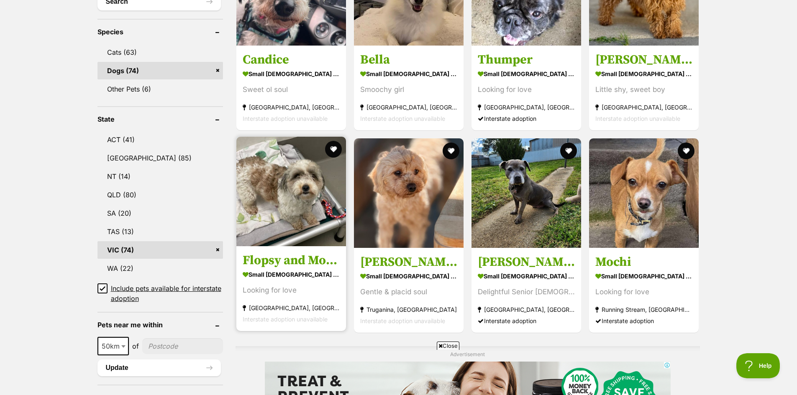
click at [264, 270] on strong "small [DEMOGRAPHIC_DATA] Dog" at bounding box center [291, 275] width 97 height 12
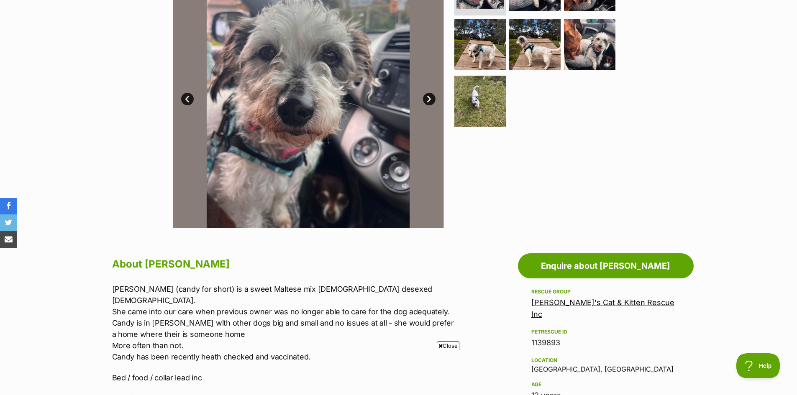
scroll to position [209, 0]
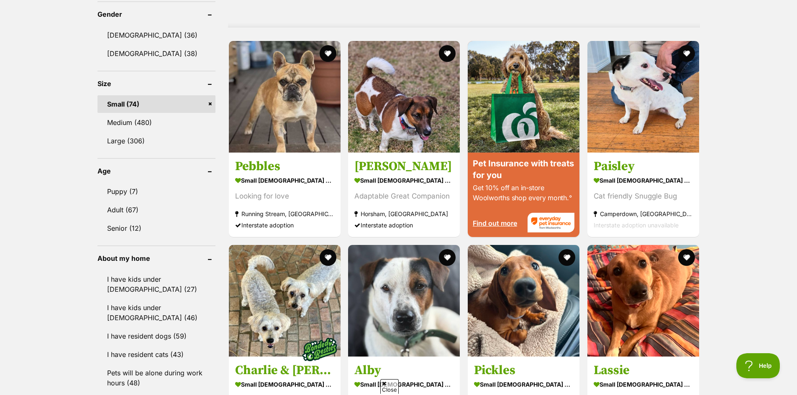
scroll to position [790, 0]
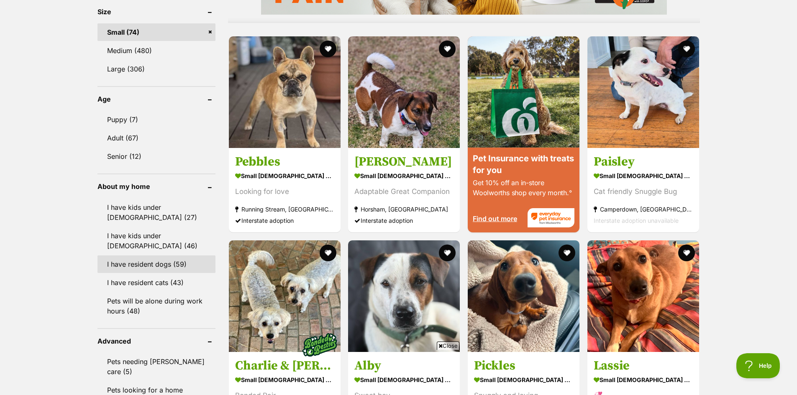
click at [177, 268] on link "I have resident dogs (59)" at bounding box center [156, 265] width 118 height 18
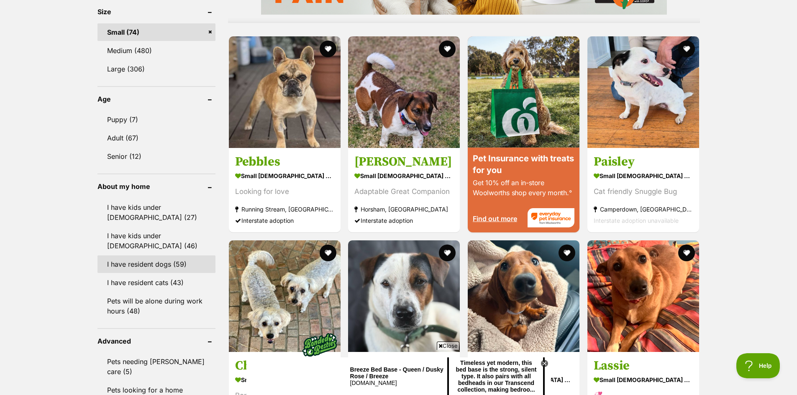
scroll to position [0, 0]
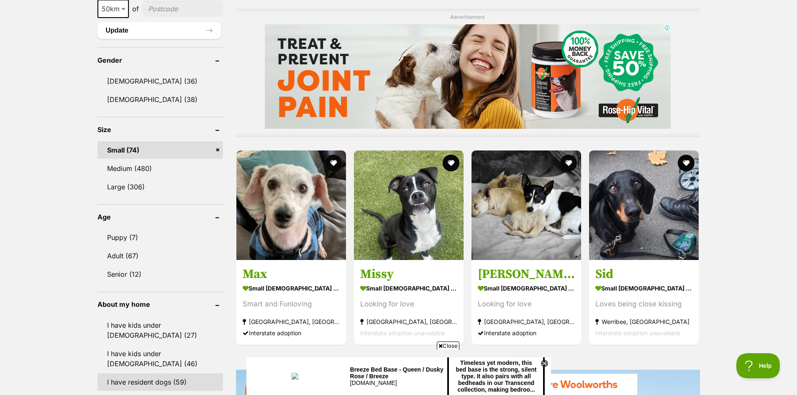
scroll to position [753, 0]
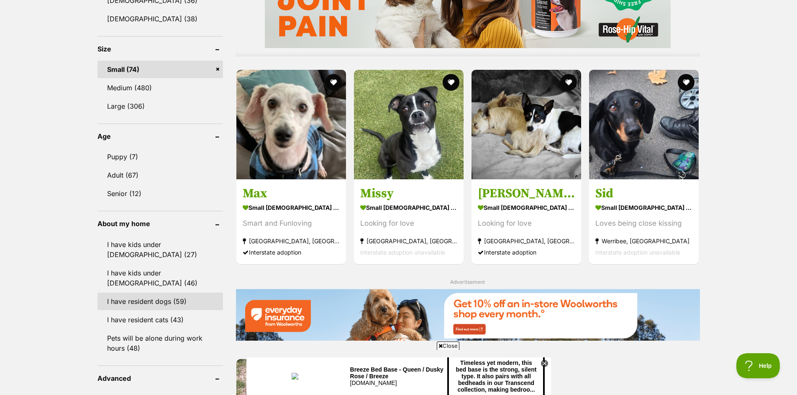
click at [169, 295] on link "I have resident dogs (59)" at bounding box center [160, 302] width 126 height 18
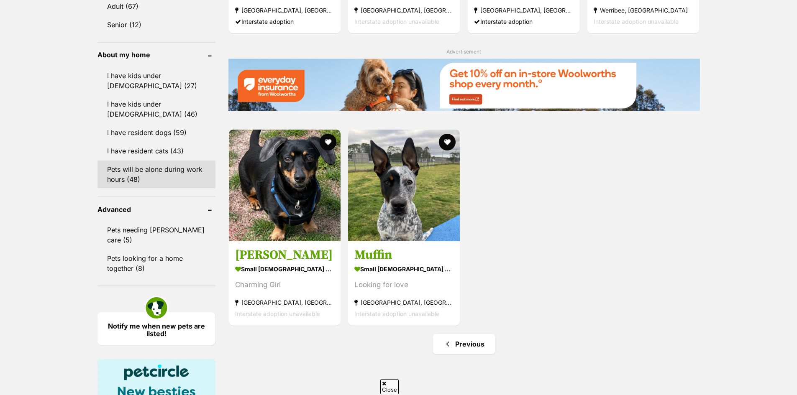
scroll to position [1004, 0]
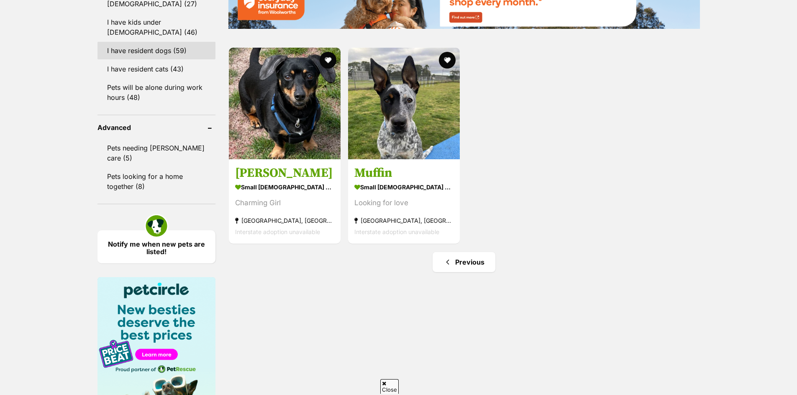
click at [174, 56] on link "I have resident dogs (59)" at bounding box center [156, 51] width 118 height 18
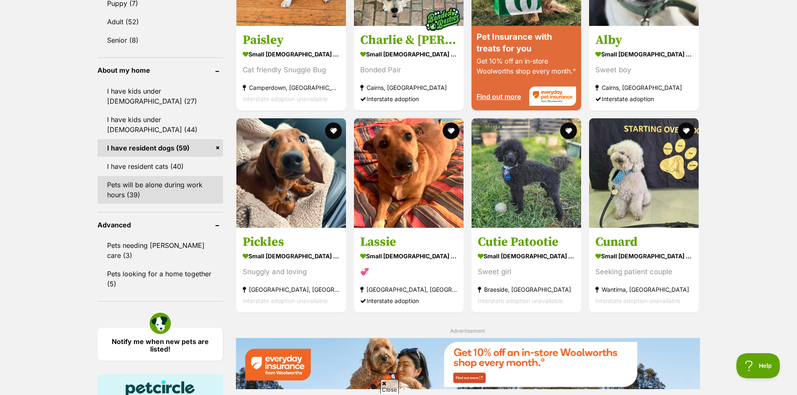
scroll to position [920, 0]
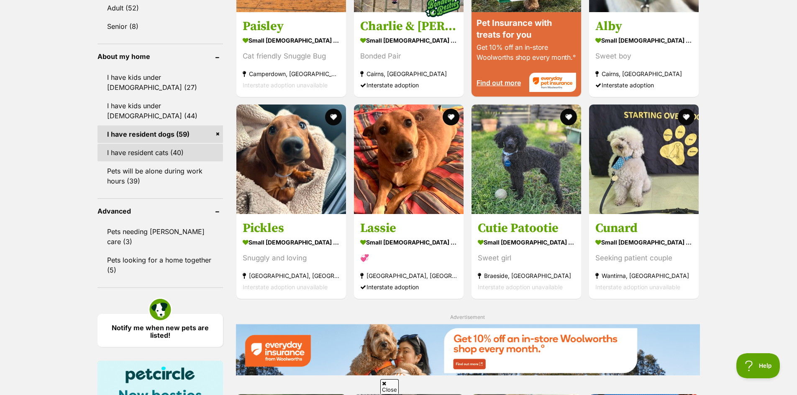
click at [179, 146] on link "I have resident cats (40)" at bounding box center [160, 153] width 126 height 18
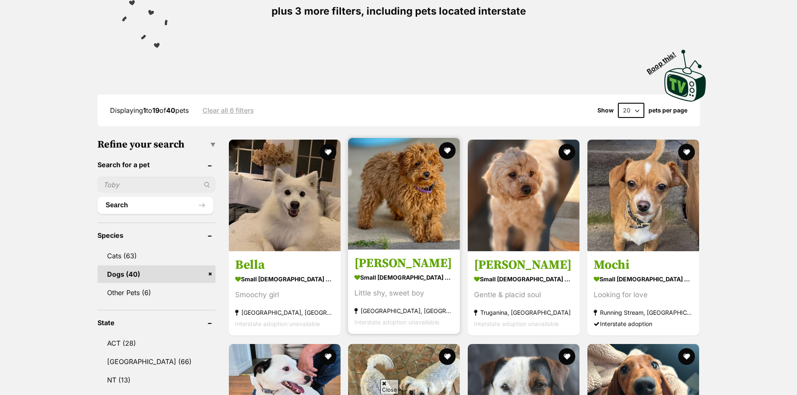
scroll to position [209, 0]
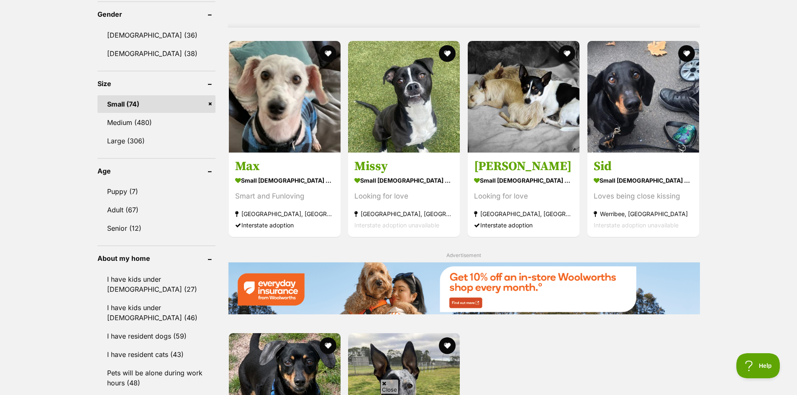
scroll to position [795, 0]
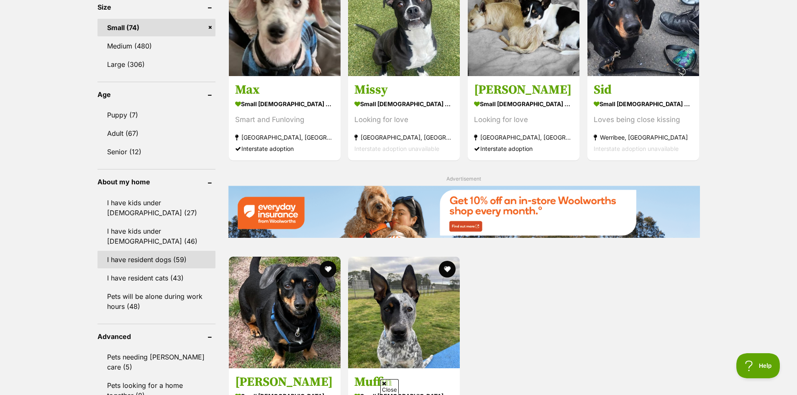
click at [169, 264] on link "I have resident dogs (59)" at bounding box center [156, 260] width 118 height 18
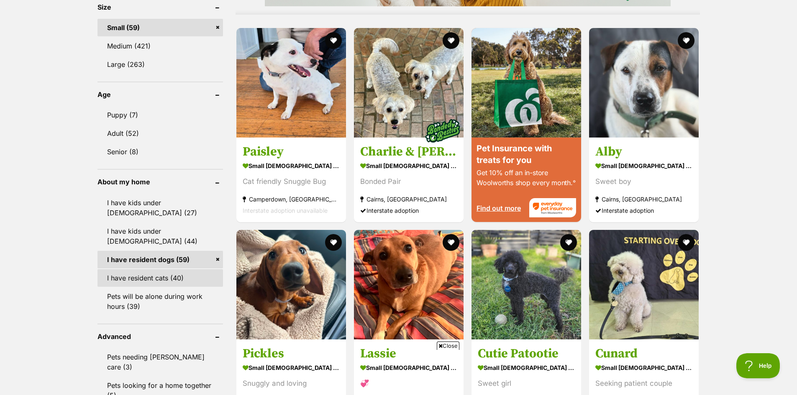
click at [176, 271] on link "I have resident cats (40)" at bounding box center [160, 278] width 126 height 18
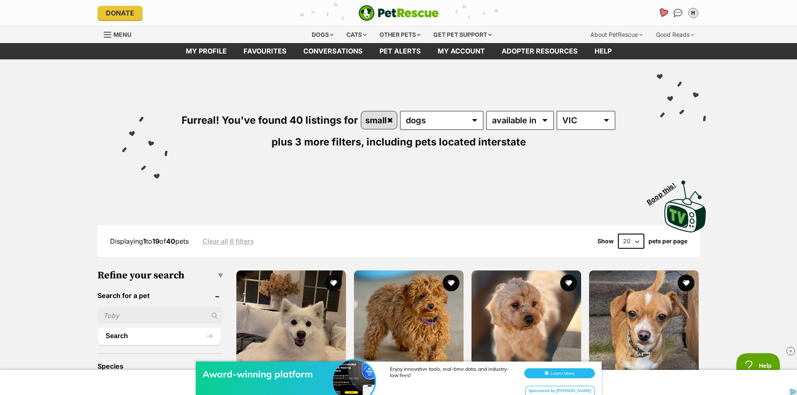
click at [657, 12] on link "Favourites" at bounding box center [662, 12] width 17 height 17
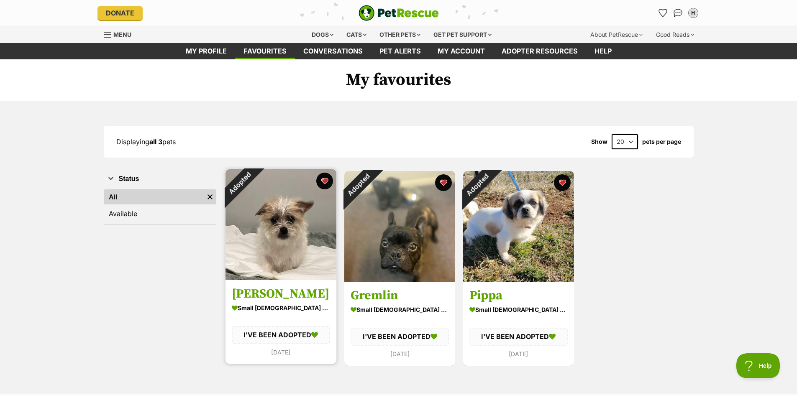
click at [285, 286] on link "[PERSON_NAME] small [DEMOGRAPHIC_DATA] Dog I'VE BEEN ADOPTED [DATE]" at bounding box center [281, 322] width 111 height 84
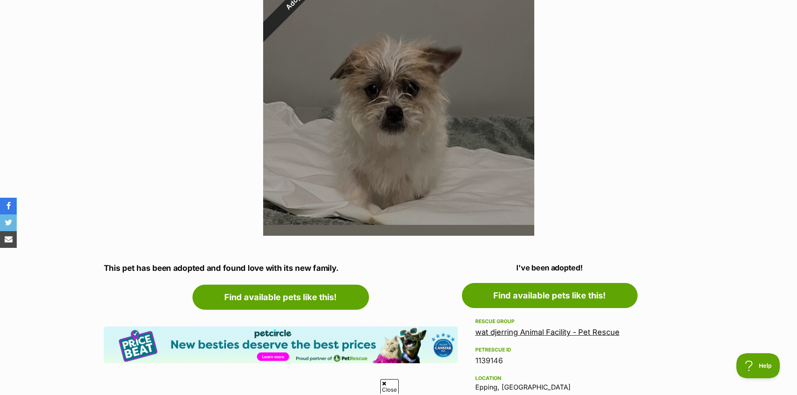
click at [548, 328] on div "wat djerring Animal Facility - Pet Rescue" at bounding box center [549, 333] width 149 height 12
click at [550, 333] on link "wat djerring Animal Facility - Pet Rescue" at bounding box center [547, 332] width 144 height 9
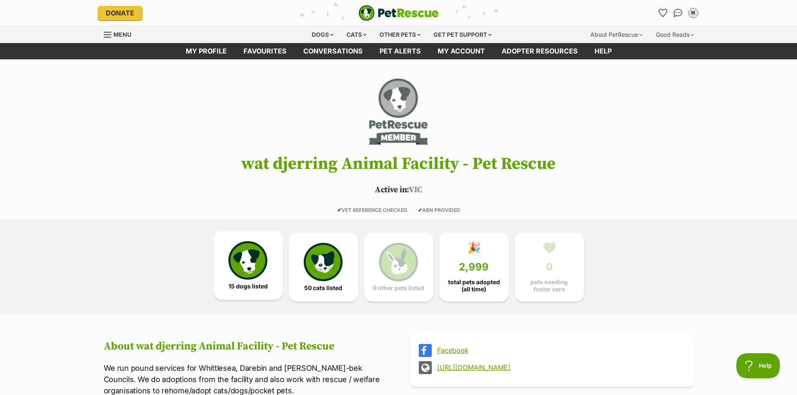
click at [243, 264] on img at bounding box center [247, 260] width 38 height 38
click at [657, 15] on link "Favourites" at bounding box center [662, 12] width 17 height 17
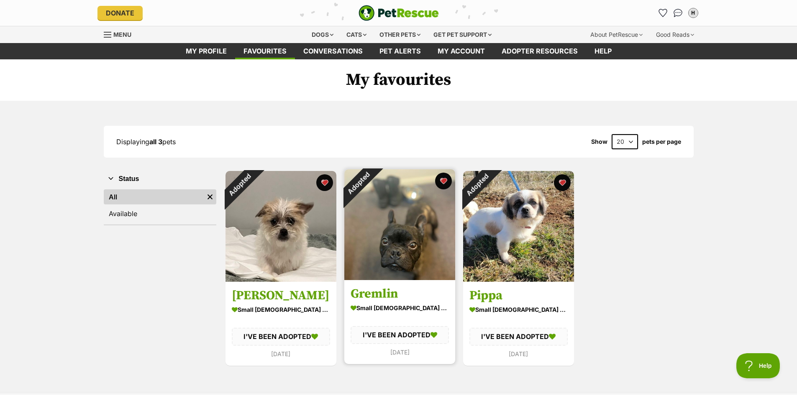
click at [371, 221] on img at bounding box center [399, 224] width 111 height 111
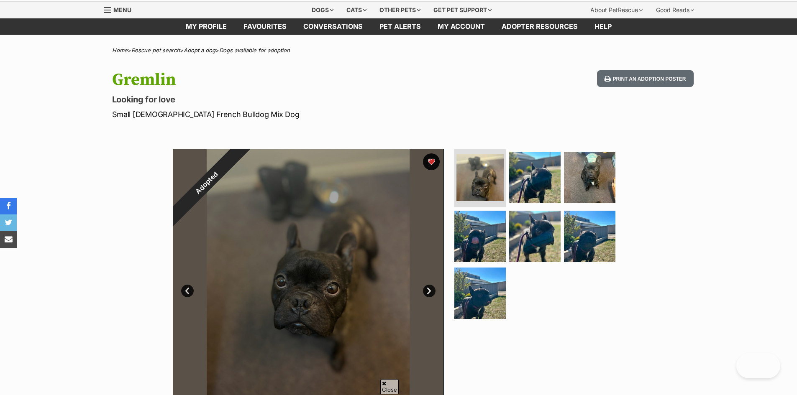
scroll to position [138, 0]
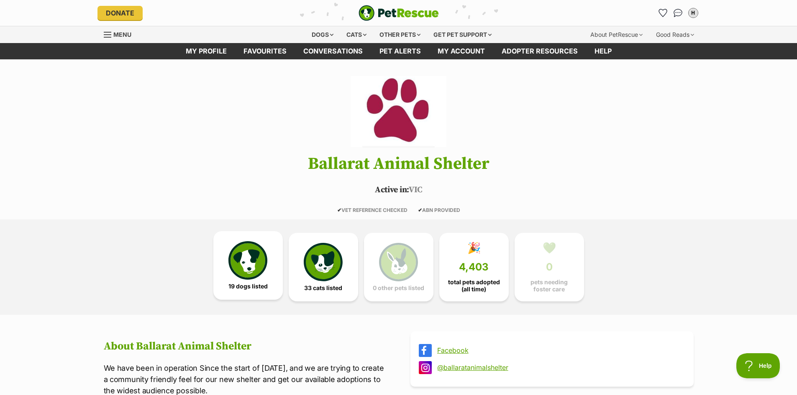
click at [263, 265] on img at bounding box center [247, 260] width 38 height 38
click at [320, 29] on div "Dogs" at bounding box center [322, 34] width 33 height 17
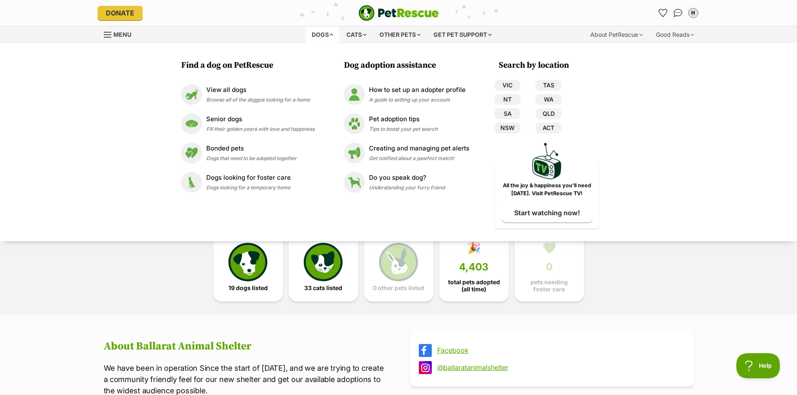
click at [223, 76] on div "Find a dog on PetRescue View all dogs Browse all of the doggos looking for a ho…" at bounding box center [248, 144] width 142 height 169
click at [222, 85] on p "View all dogs" at bounding box center [258, 90] width 104 height 10
